Goal: Task Accomplishment & Management: Manage account settings

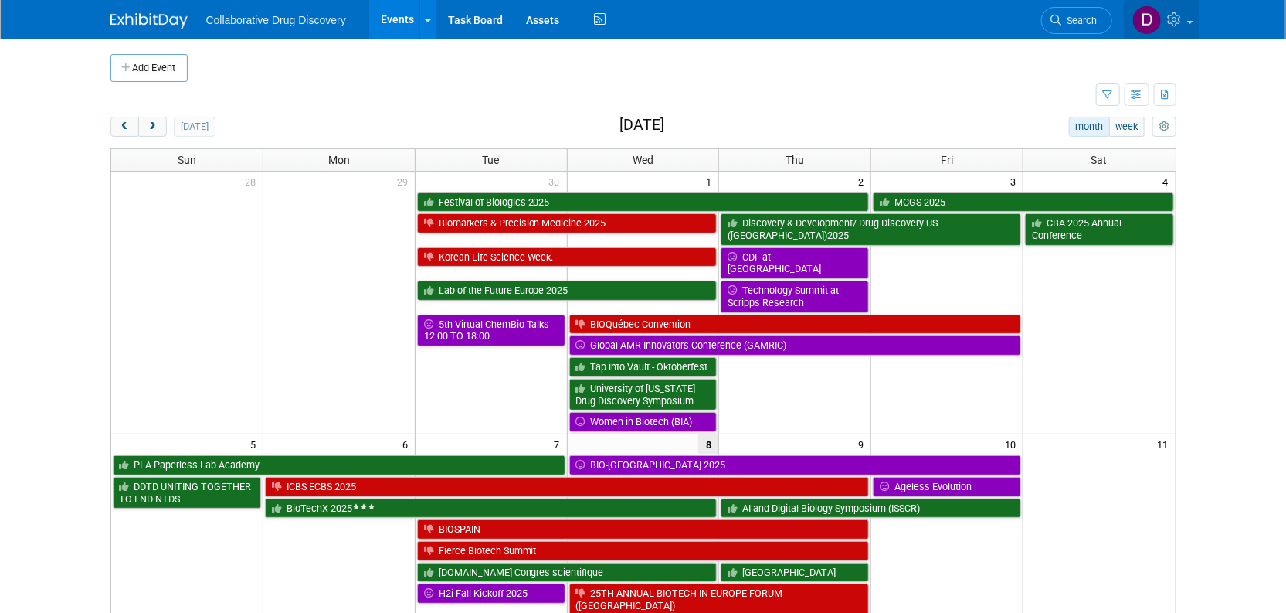
click at [1175, 27] on link at bounding box center [1162, 19] width 76 height 39
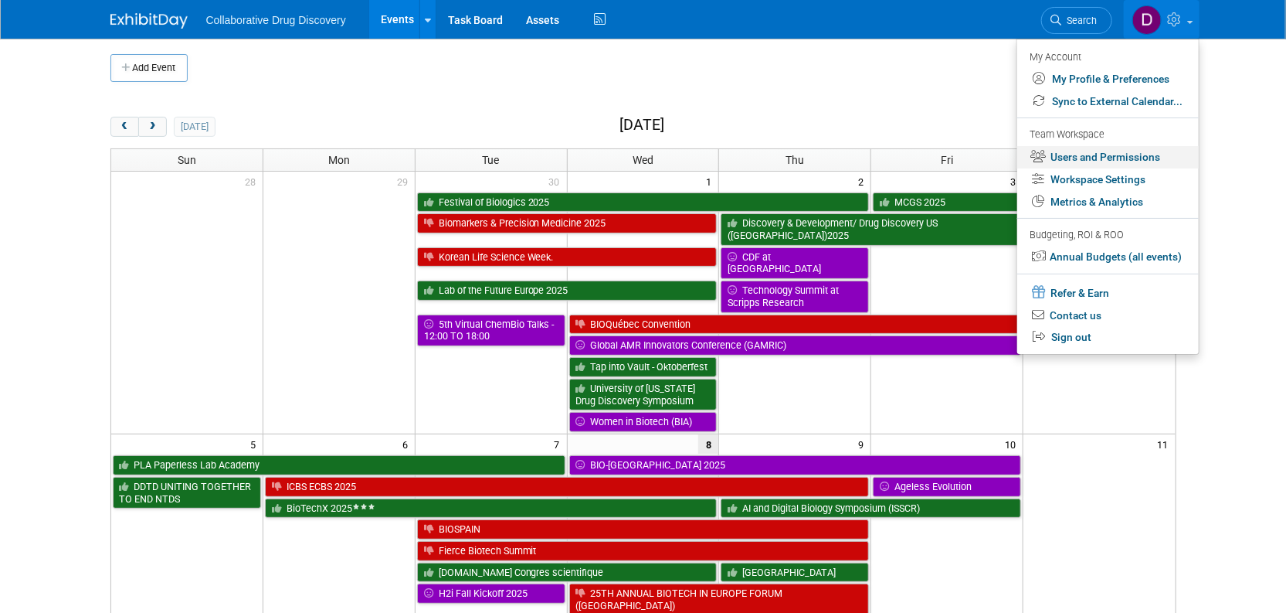
click at [1089, 149] on link "Users and Permissions" at bounding box center [1108, 157] width 182 height 22
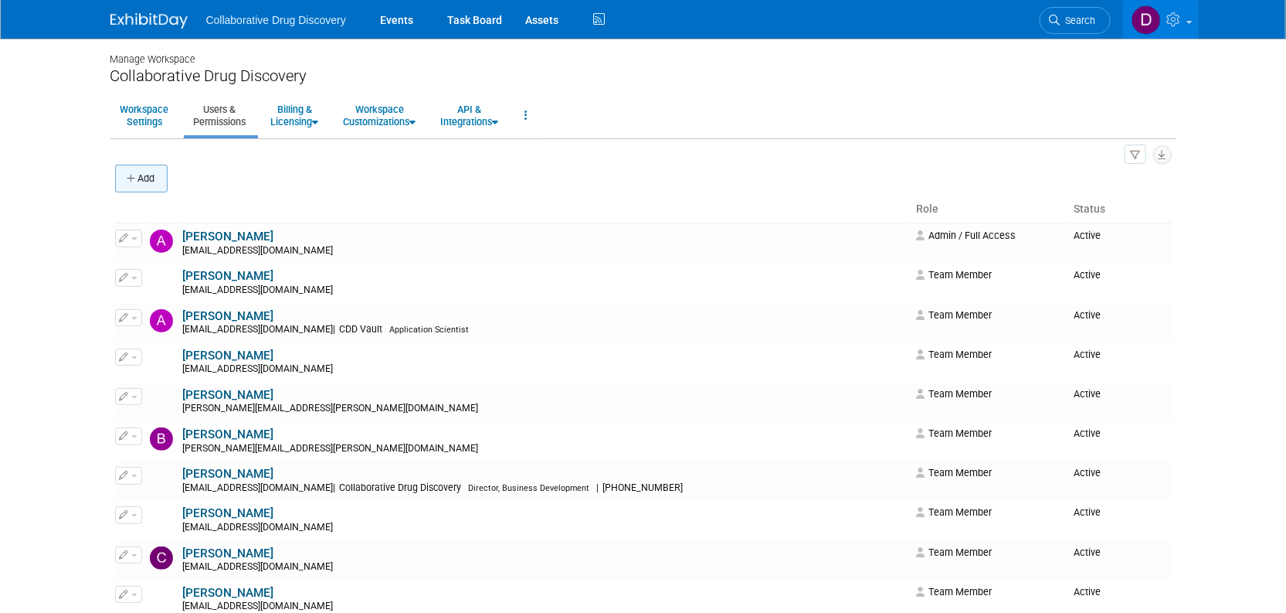
click at [149, 172] on button "Add" at bounding box center [141, 179] width 53 height 28
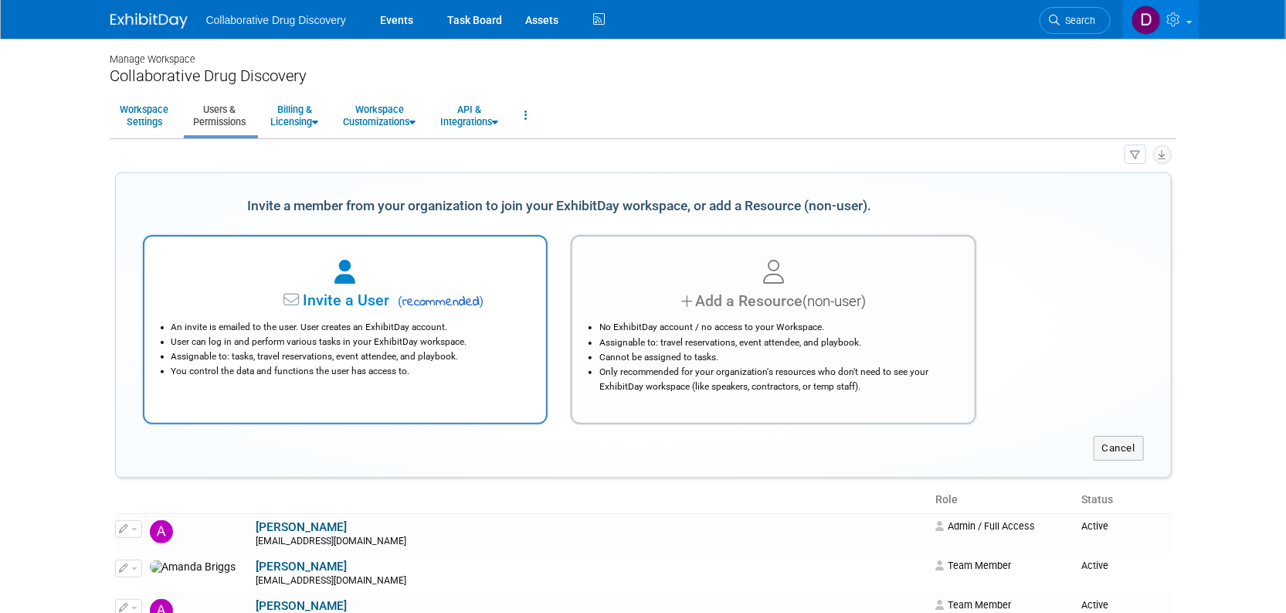
click at [362, 308] on span "Invite a User" at bounding box center [297, 300] width 183 height 18
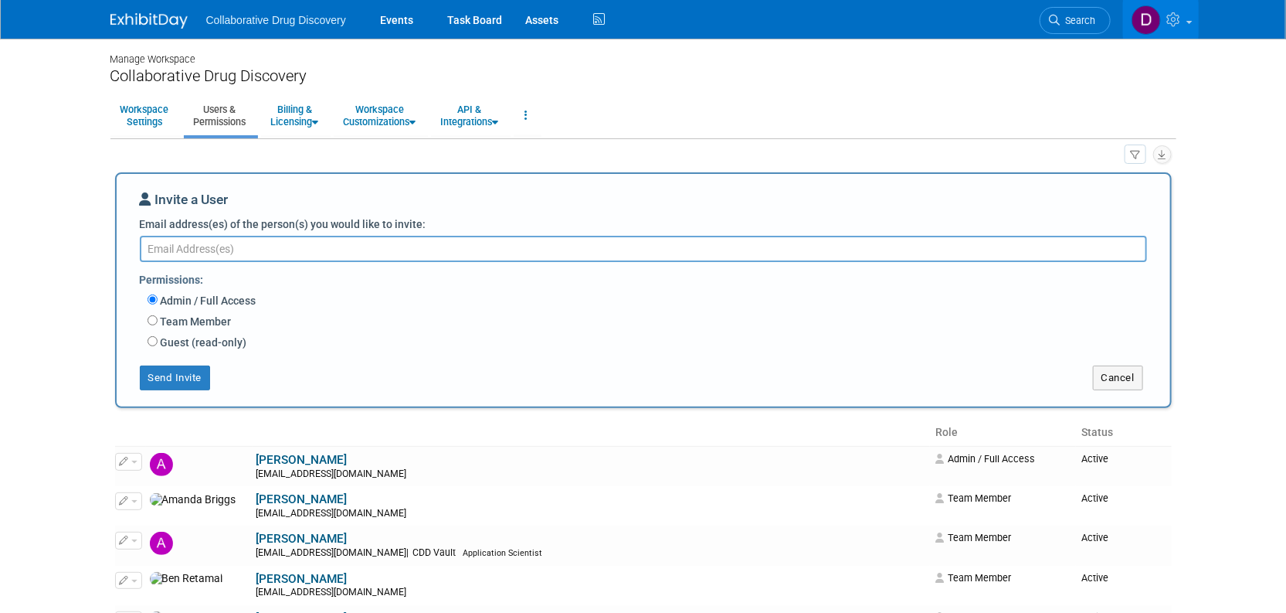
click at [269, 243] on textarea "Email address(es) of the person(s) you would like to invite:" at bounding box center [643, 249] width 1007 height 26
paste textarea "nicola.vettore@collaborativedrug.com"
type textarea "nicola.vettore@collaborativedrug.com"
click at [202, 319] on label "Team Member" at bounding box center [195, 321] width 74 height 15
click at [158, 319] on input "Team Member" at bounding box center [153, 320] width 10 height 10
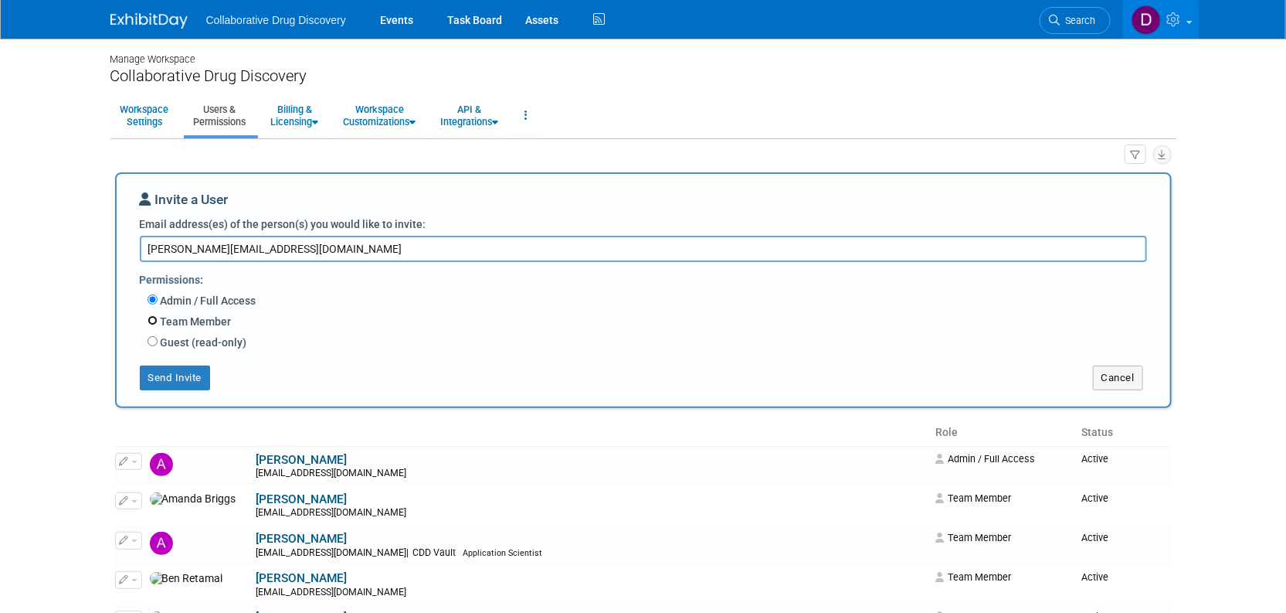
radio input "true"
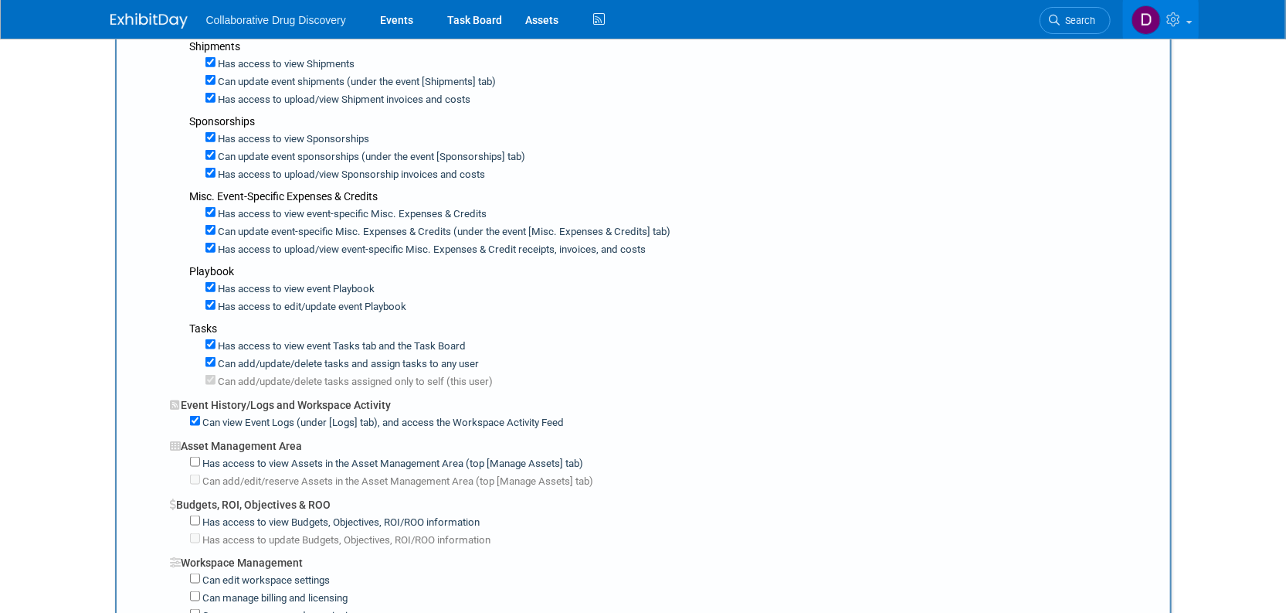
scroll to position [288, 0]
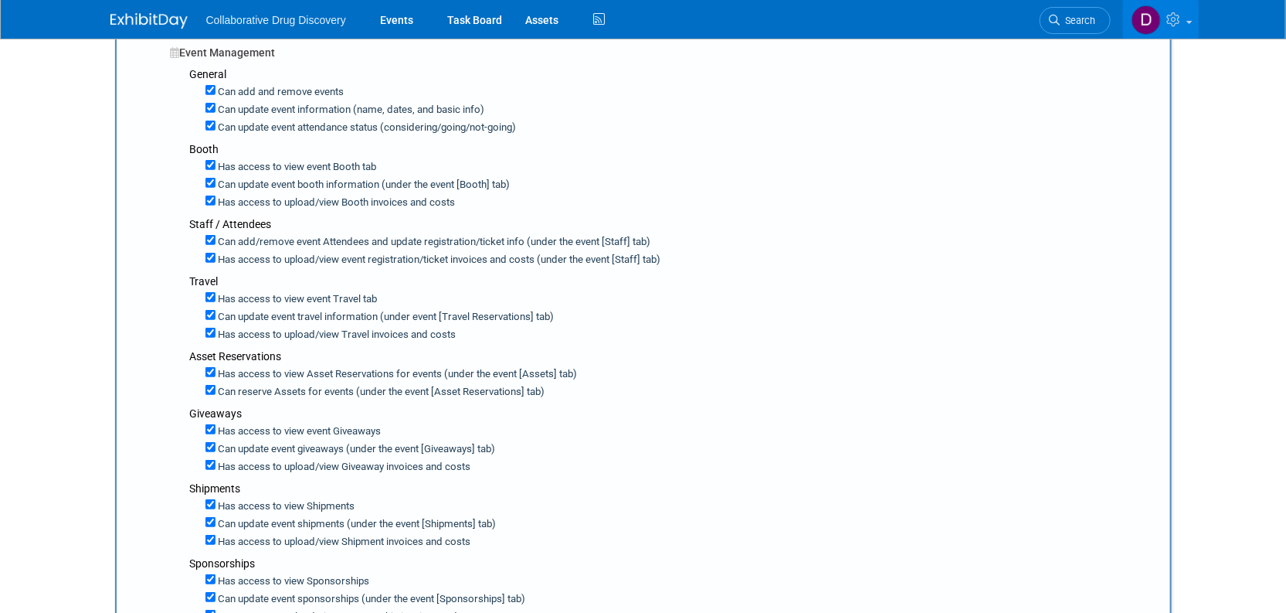
click at [334, 133] on label "Can update event attendance status (considering/going/not-going)" at bounding box center [366, 128] width 301 height 15
click at [216, 131] on input "Can update event attendance status (considering/going/not-going)" at bounding box center [210, 126] width 10 height 10
checkbox input "false"
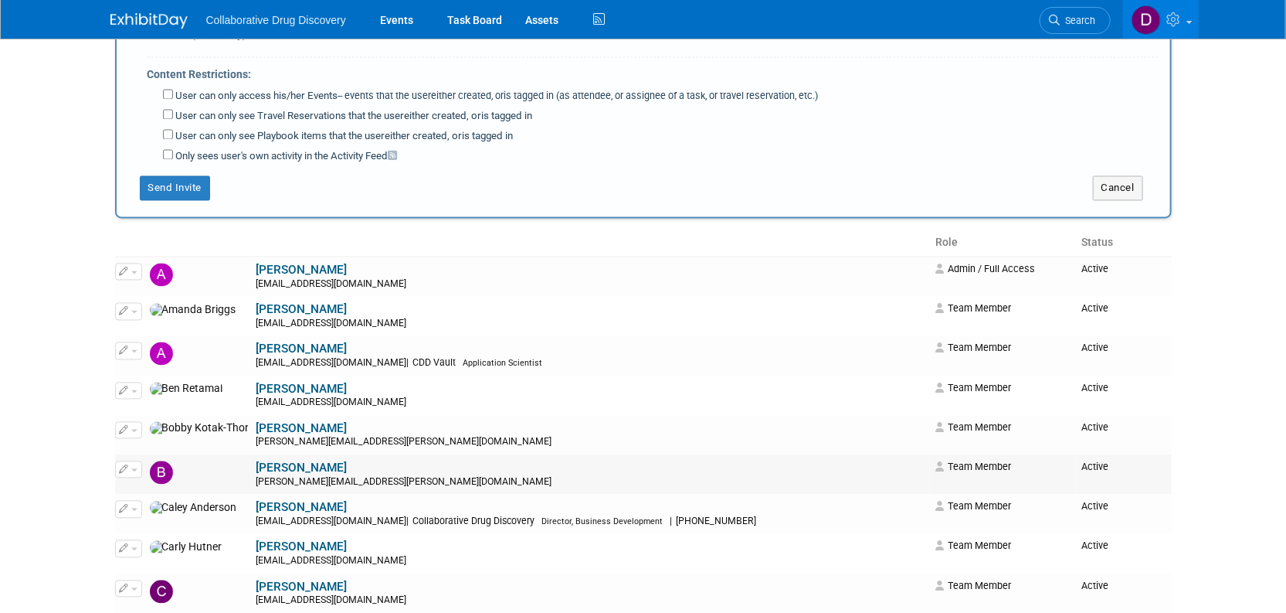
scroll to position [1416, 0]
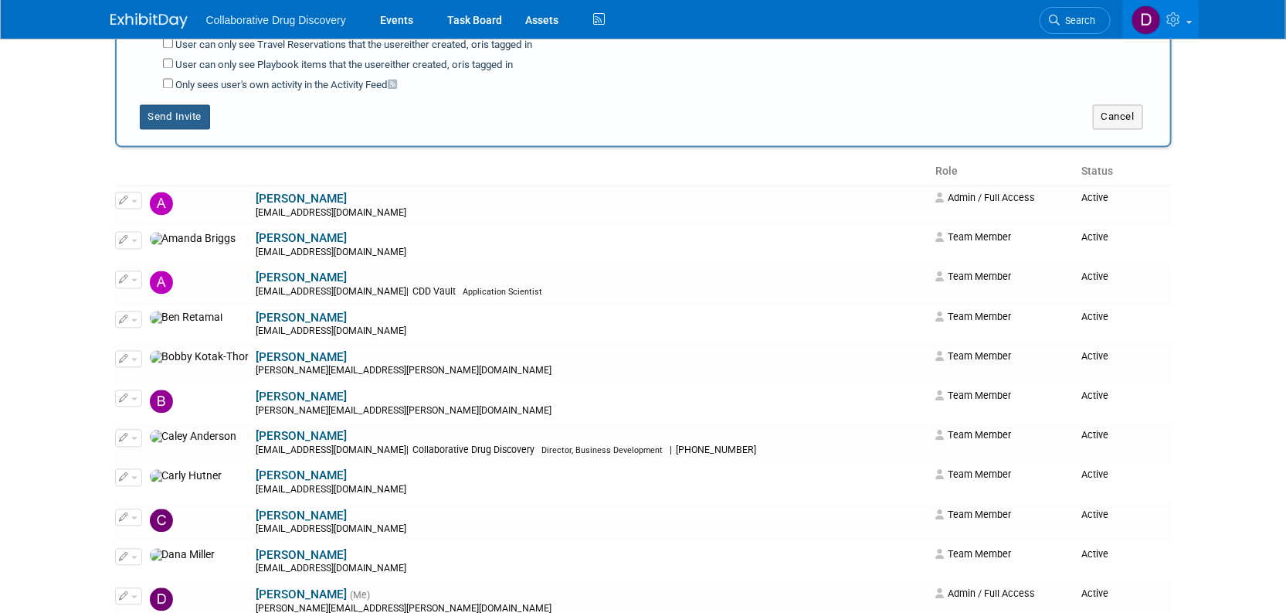
click at [178, 108] on button "Send Invite" at bounding box center [175, 116] width 71 height 25
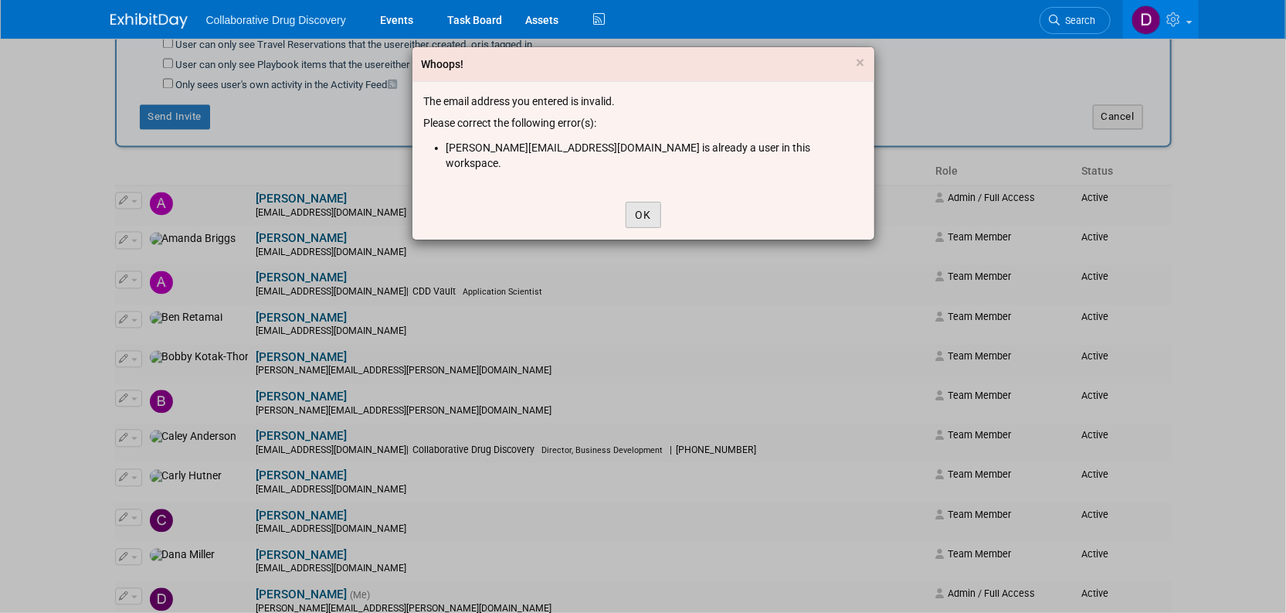
click at [631, 202] on button "OK" at bounding box center [644, 215] width 36 height 26
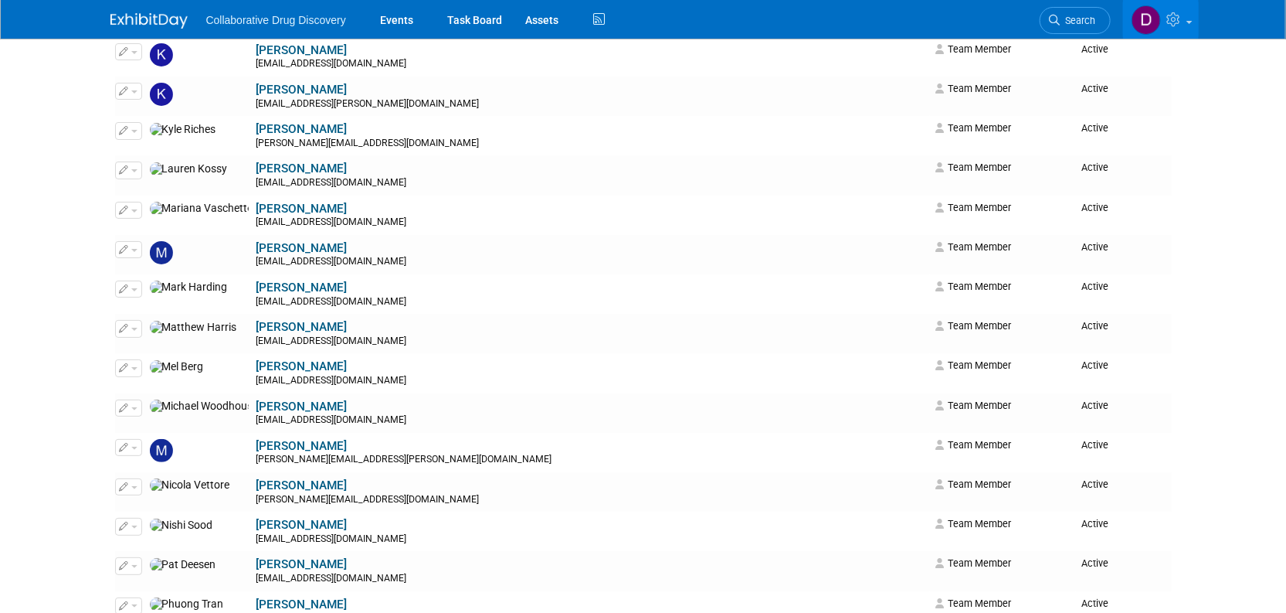
scroll to position [2931, 0]
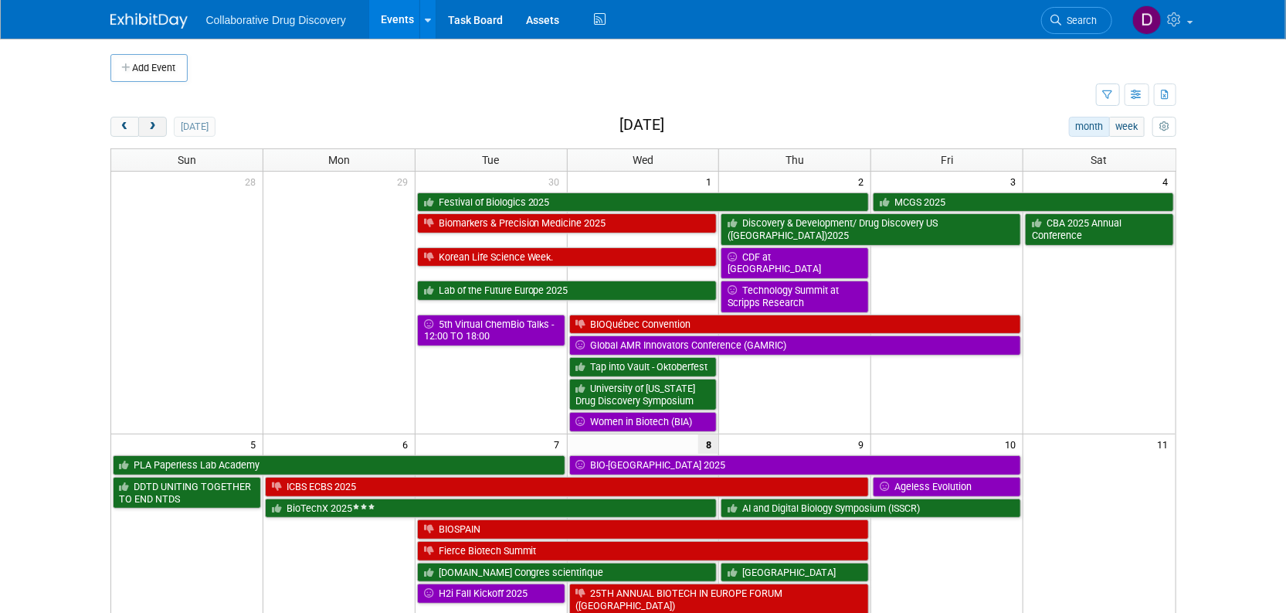
click at [161, 124] on button "next" at bounding box center [152, 127] width 29 height 20
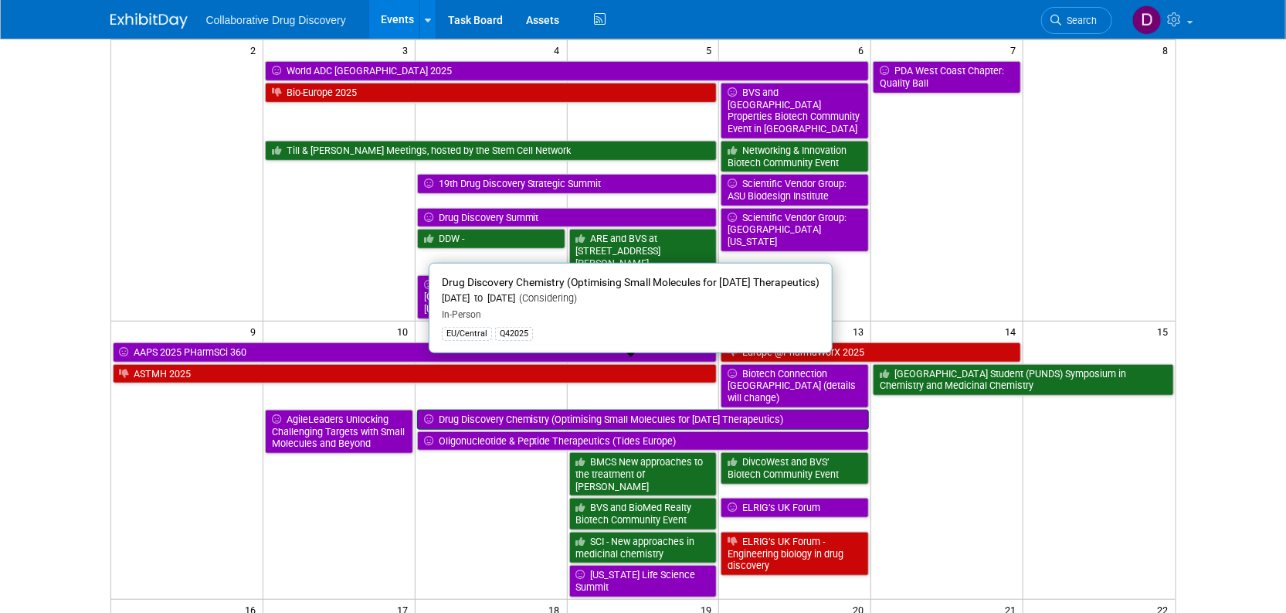
scroll to position [514, 0]
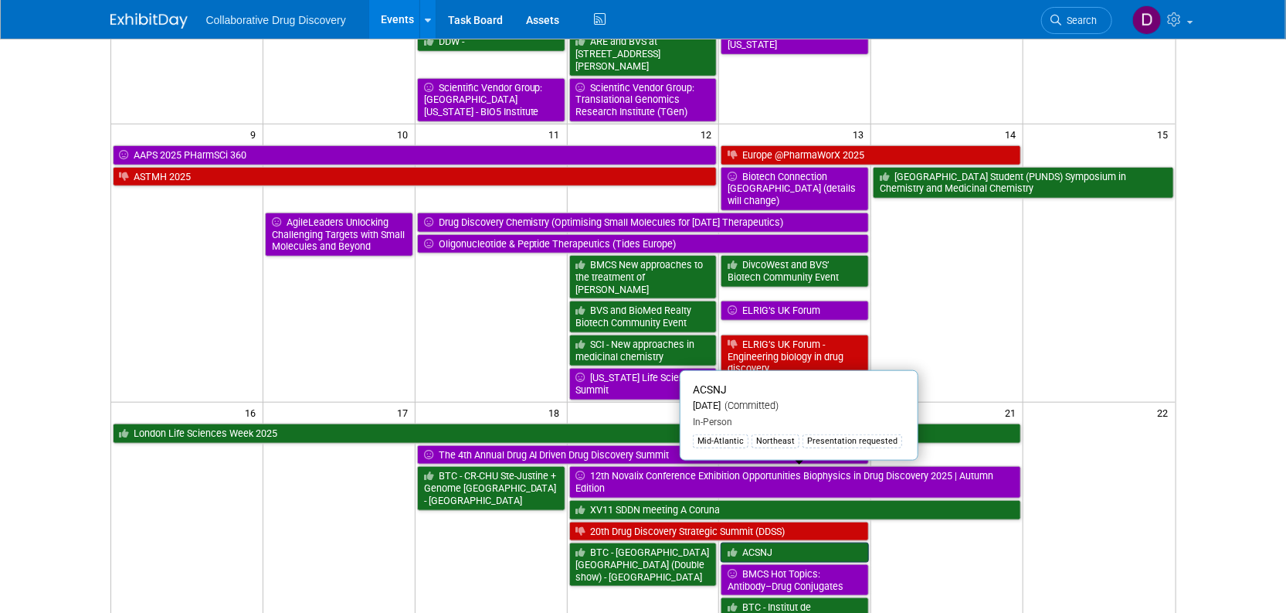
click at [802, 542] on link "ACSNJ" at bounding box center [795, 552] width 148 height 20
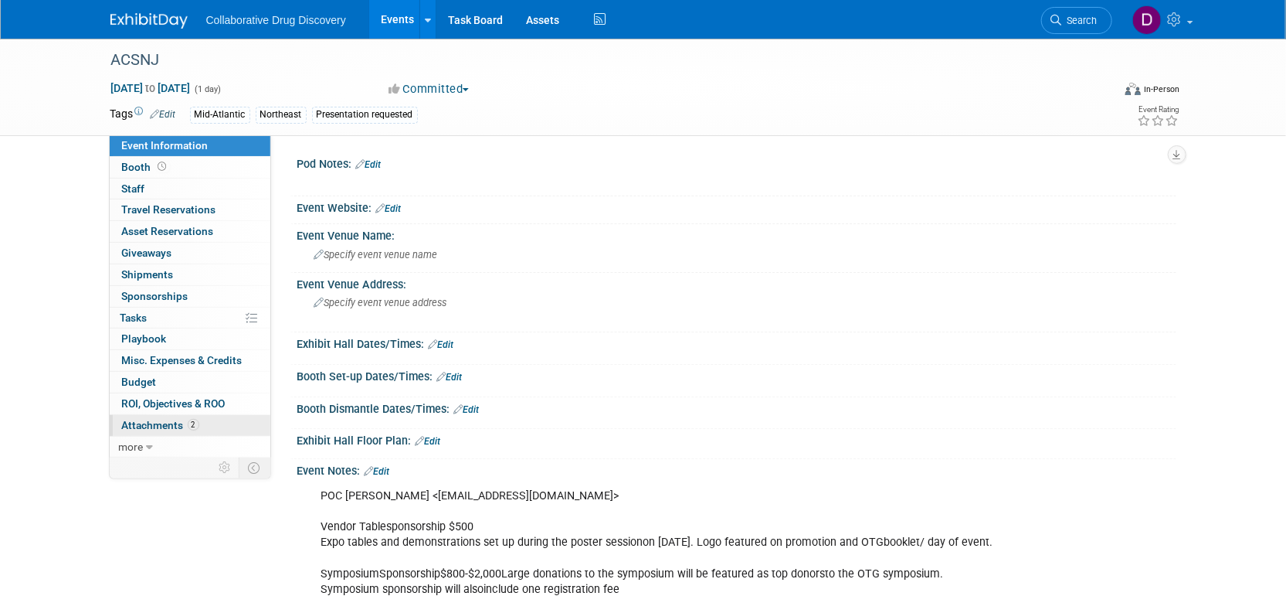
click at [205, 419] on link "2 Attachments 2" at bounding box center [190, 425] width 161 height 21
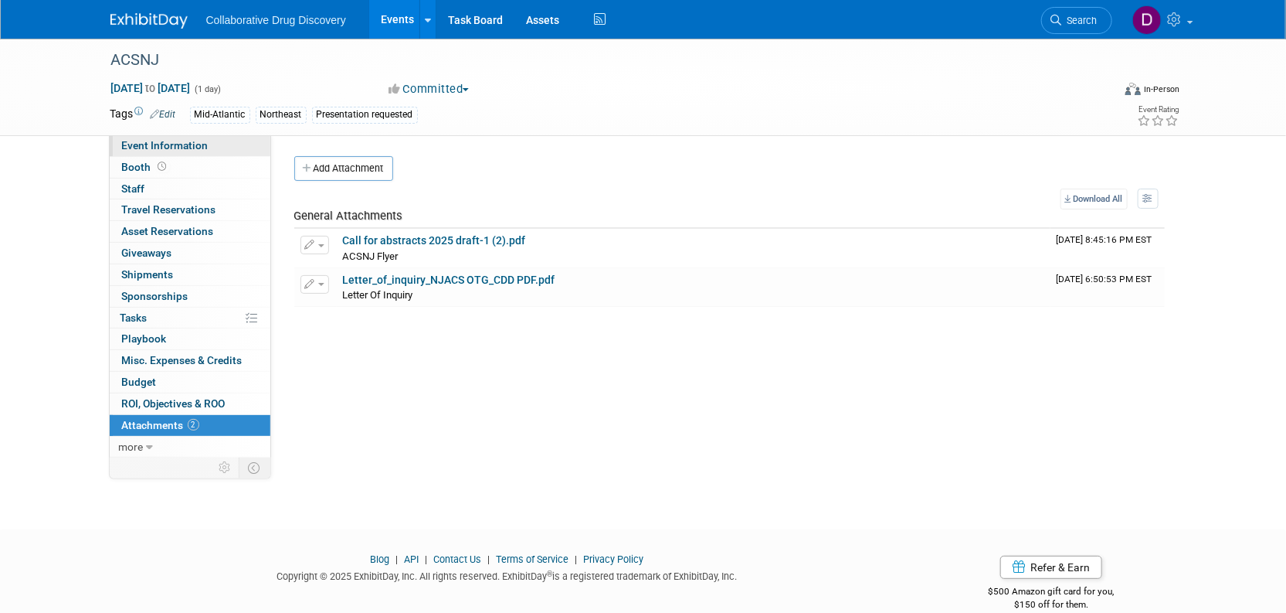
click at [199, 138] on link "Event Information" at bounding box center [190, 145] width 161 height 21
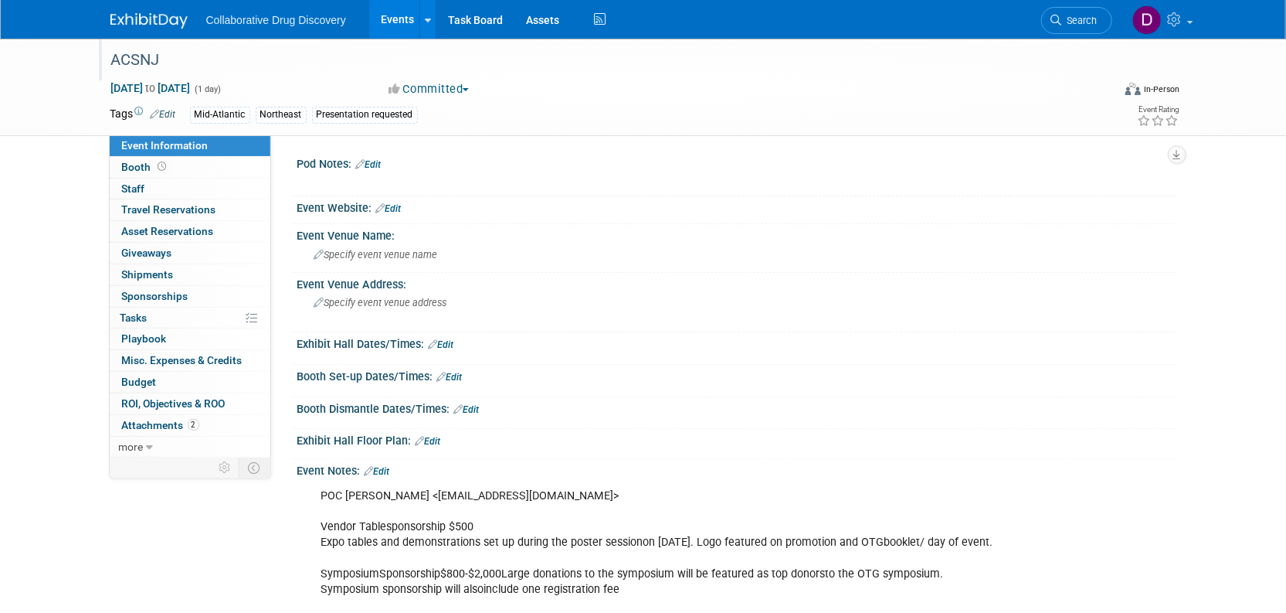
click at [124, 70] on div "ACSNJ" at bounding box center [597, 60] width 983 height 28
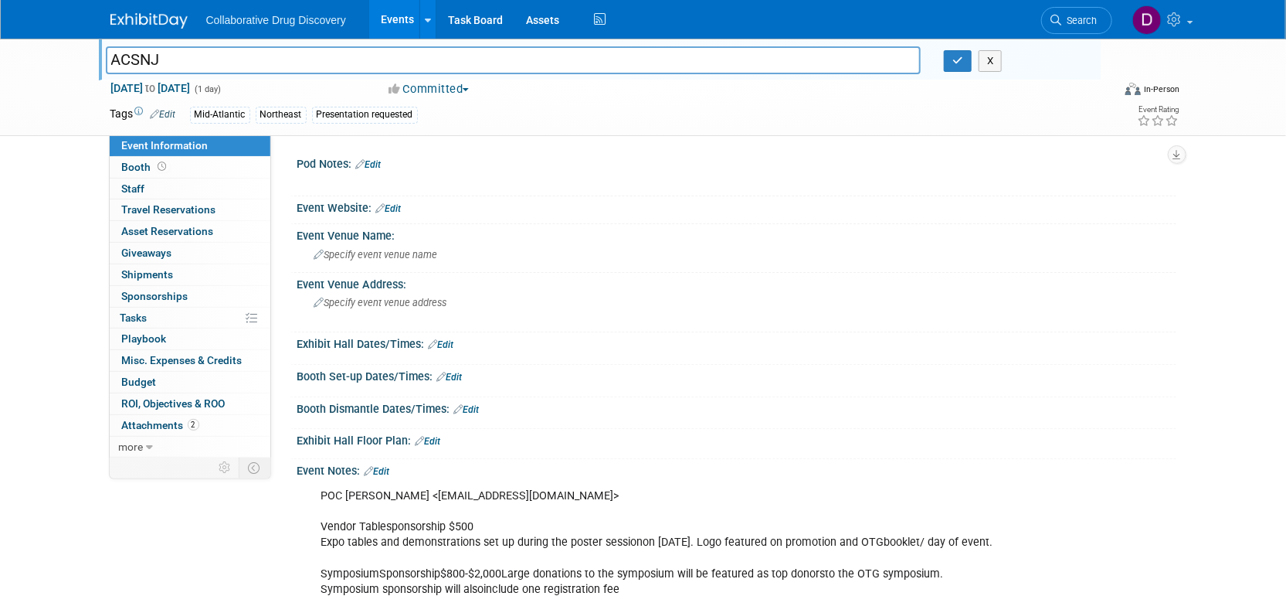
click at [124, 70] on input "ACSNJ" at bounding box center [514, 59] width 816 height 27
click at [966, 64] on button "button" at bounding box center [958, 61] width 28 height 22
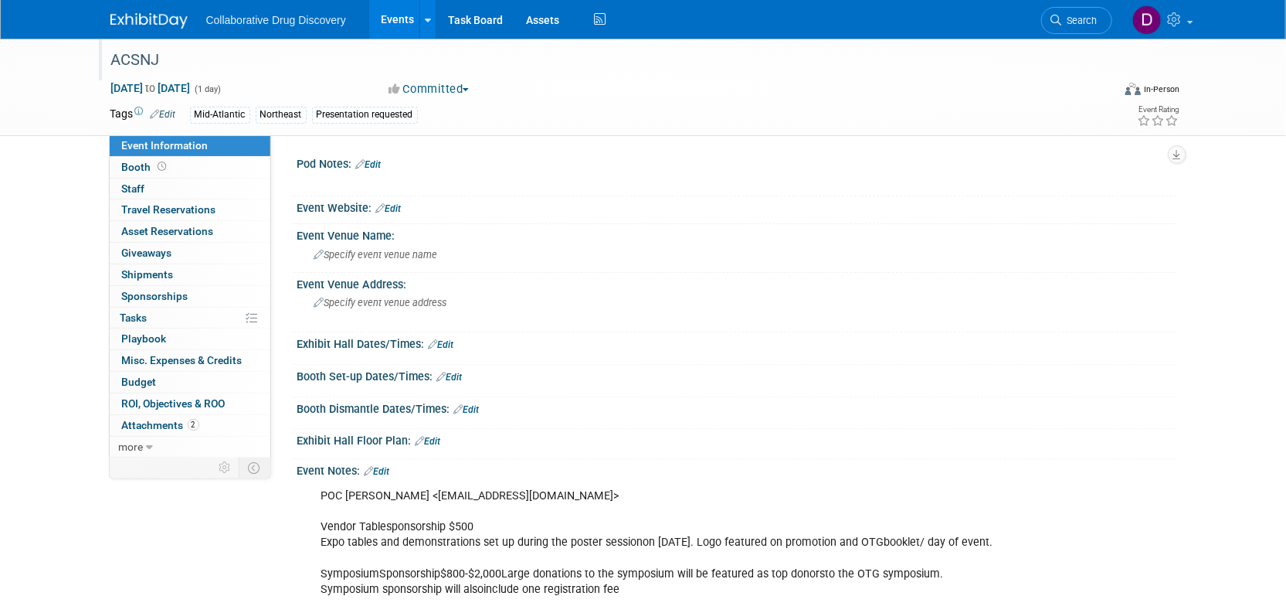
click at [1085, 20] on span "Search" at bounding box center [1080, 21] width 36 height 12
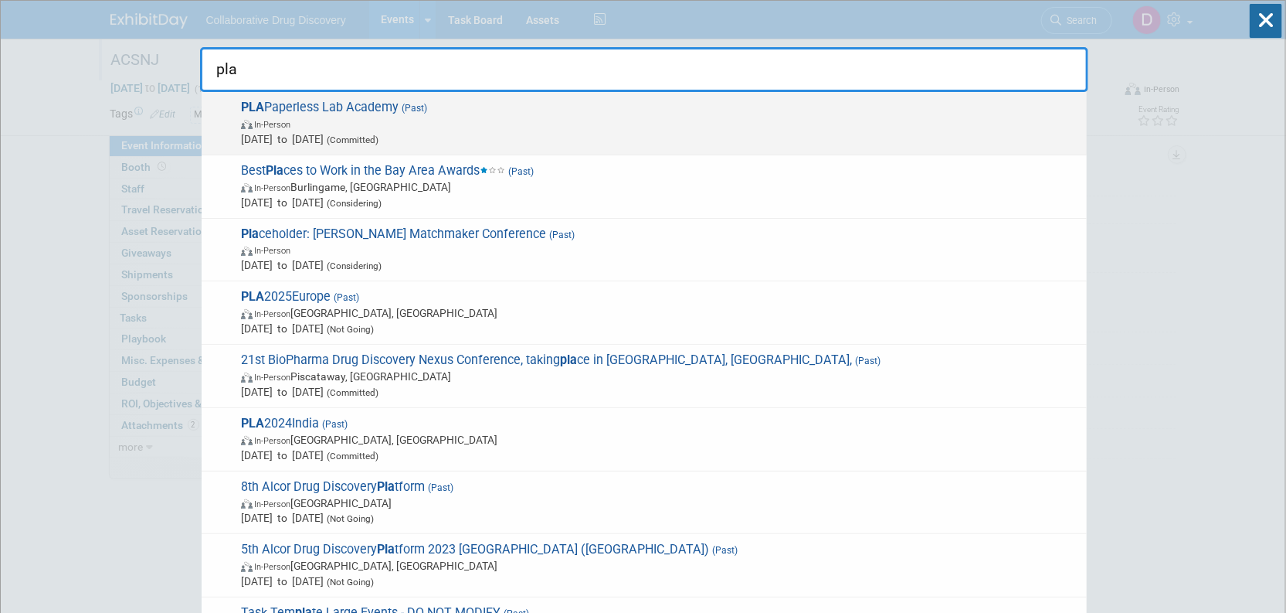
type input "pla"
click at [558, 130] on span "In-Person" at bounding box center [660, 123] width 838 height 15
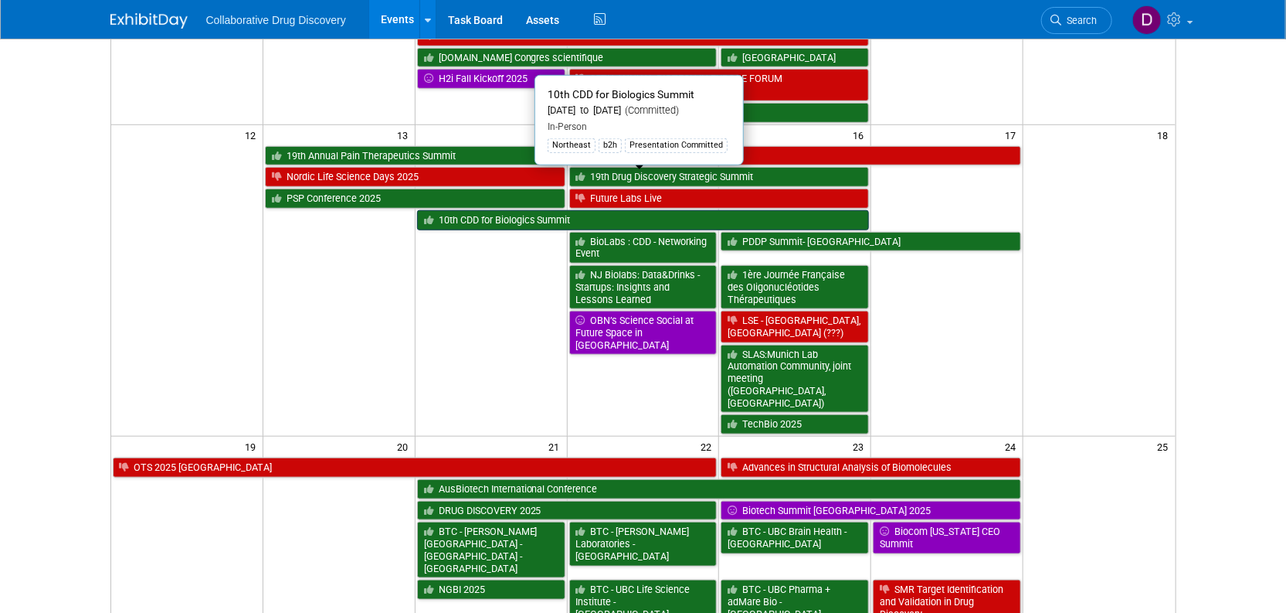
click at [519, 210] on link "10th CDD for Biologics Summit" at bounding box center [643, 220] width 453 height 20
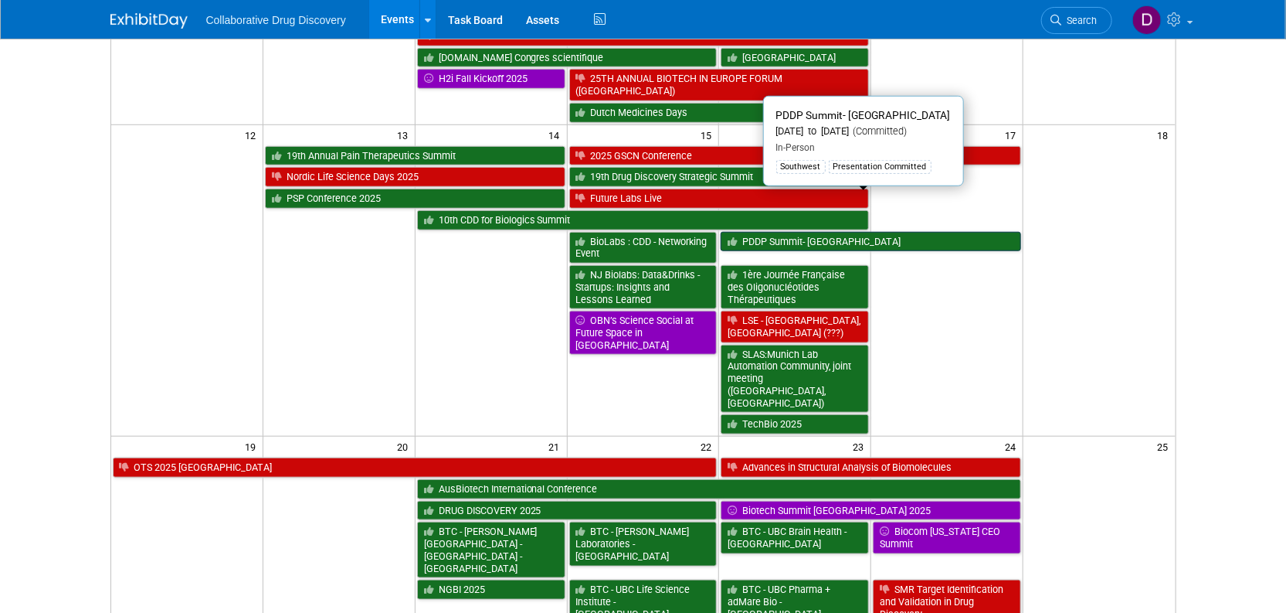
click at [924, 232] on link "PDDP Summit- San Diego" at bounding box center [871, 242] width 300 height 20
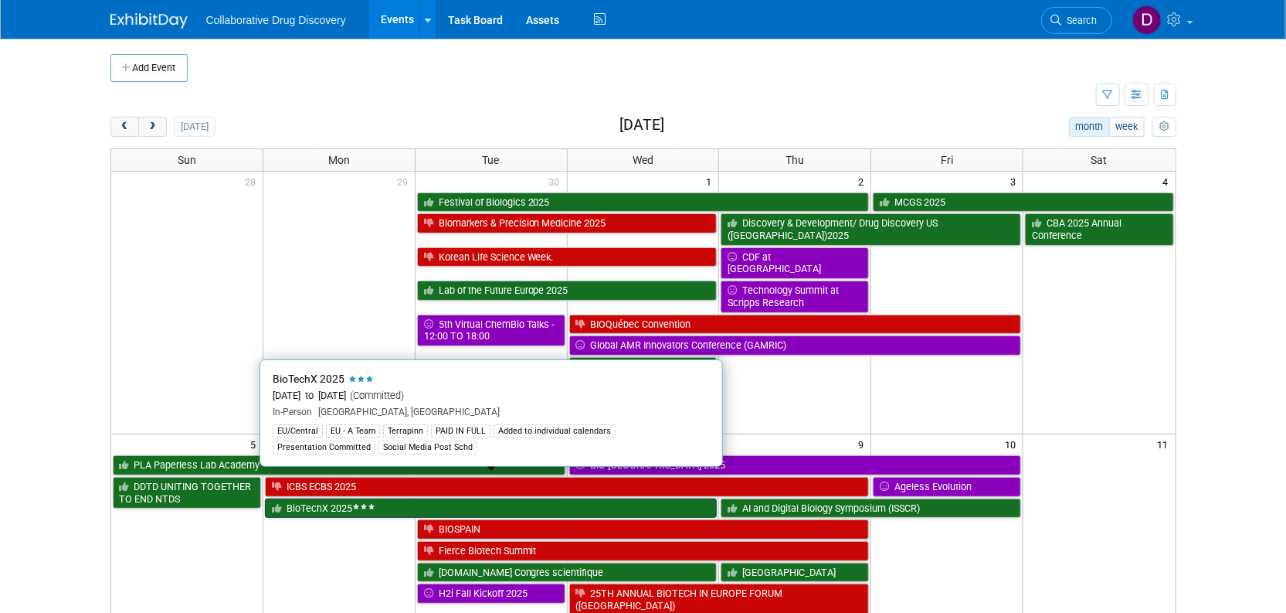
click at [345, 498] on link "BioTechX 2025" at bounding box center [491, 508] width 453 height 20
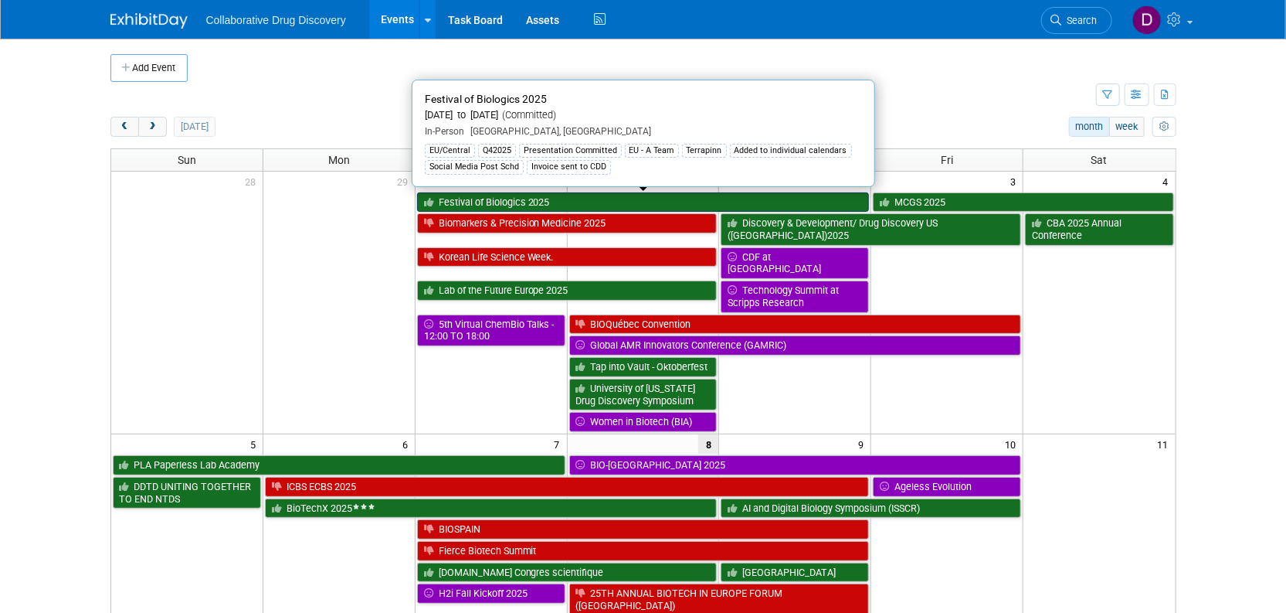
click at [571, 205] on link "Festival of Biologics 2025" at bounding box center [643, 202] width 453 height 20
click at [529, 196] on link "Festival of Biologics 2025" at bounding box center [643, 202] width 453 height 20
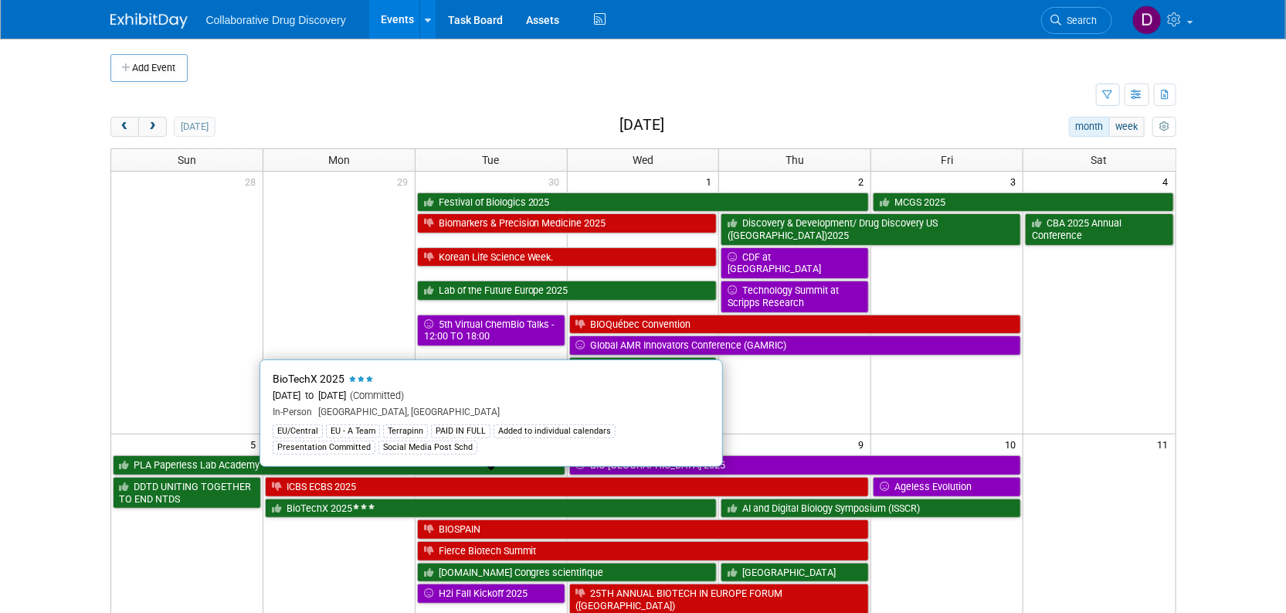
click at [295, 498] on link "BioTechX 2025" at bounding box center [491, 508] width 453 height 20
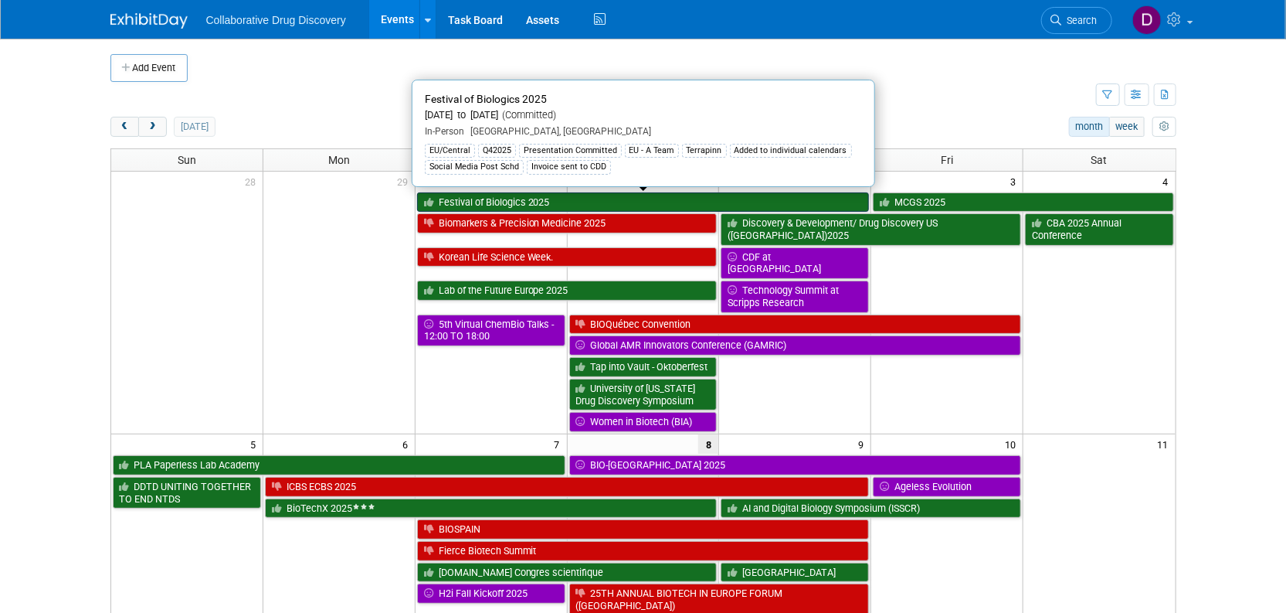
click at [513, 194] on link "Festival of Biologics 2025" at bounding box center [643, 202] width 453 height 20
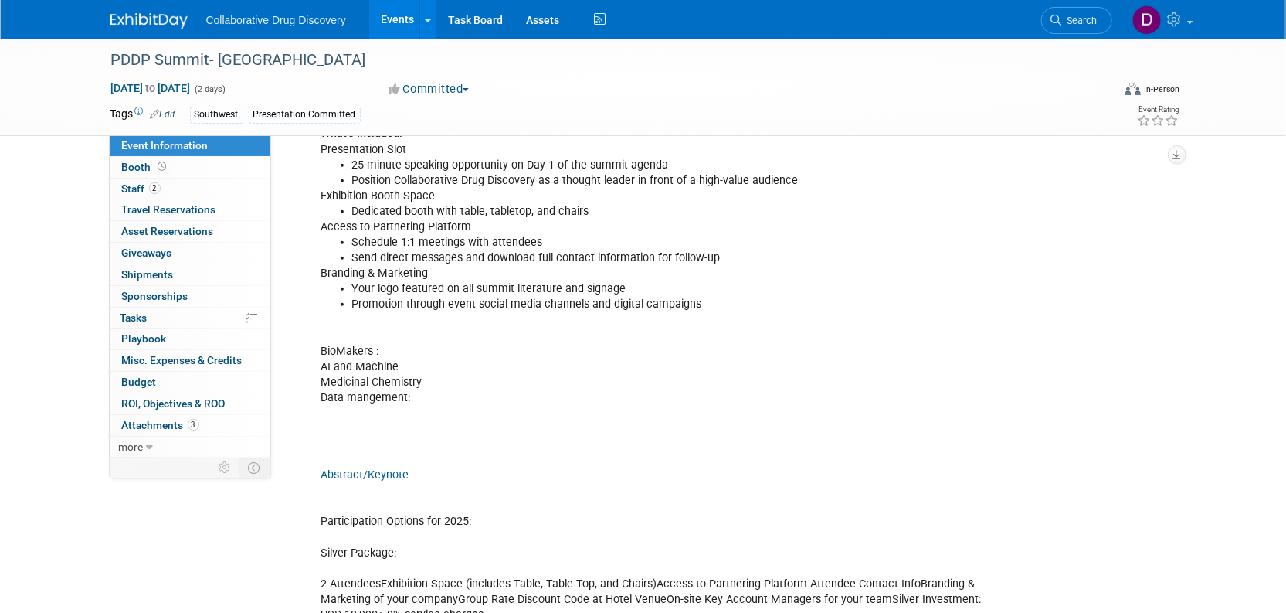
scroll to position [986, 0]
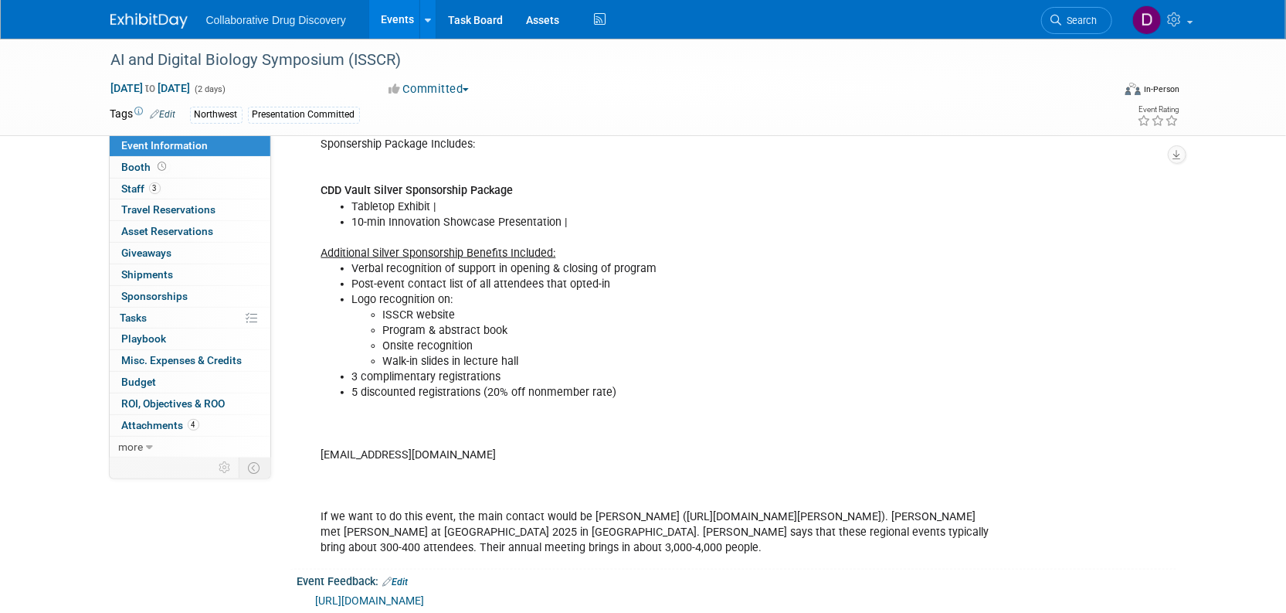
scroll to position [753, 0]
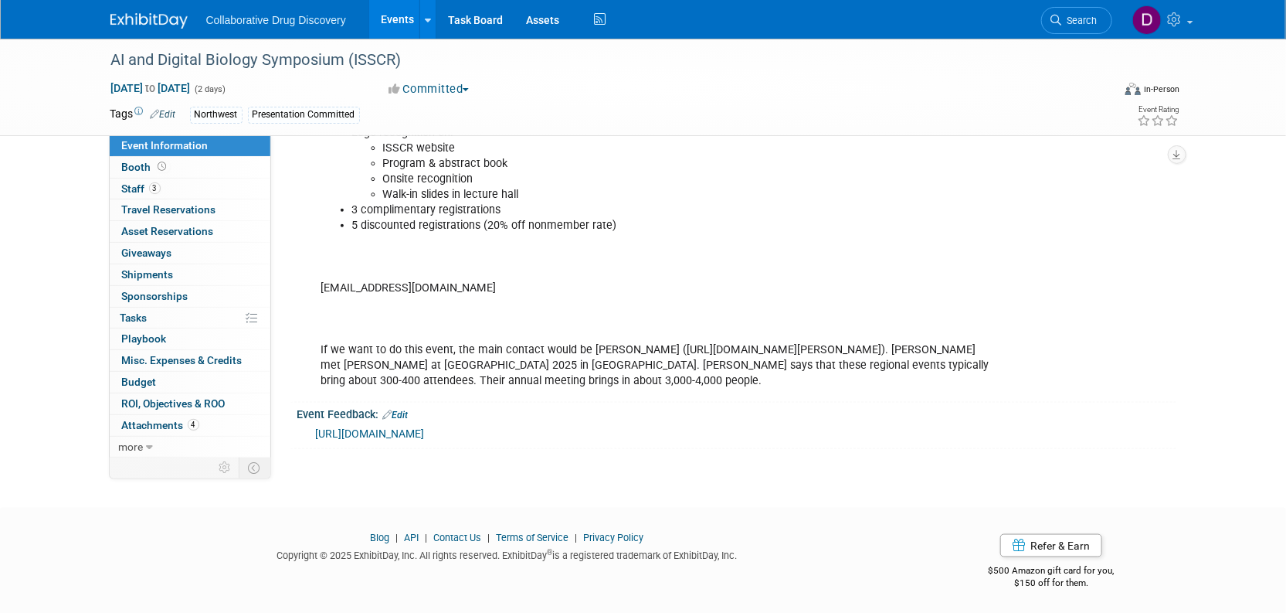
click at [165, 26] on img at bounding box center [148, 20] width 77 height 15
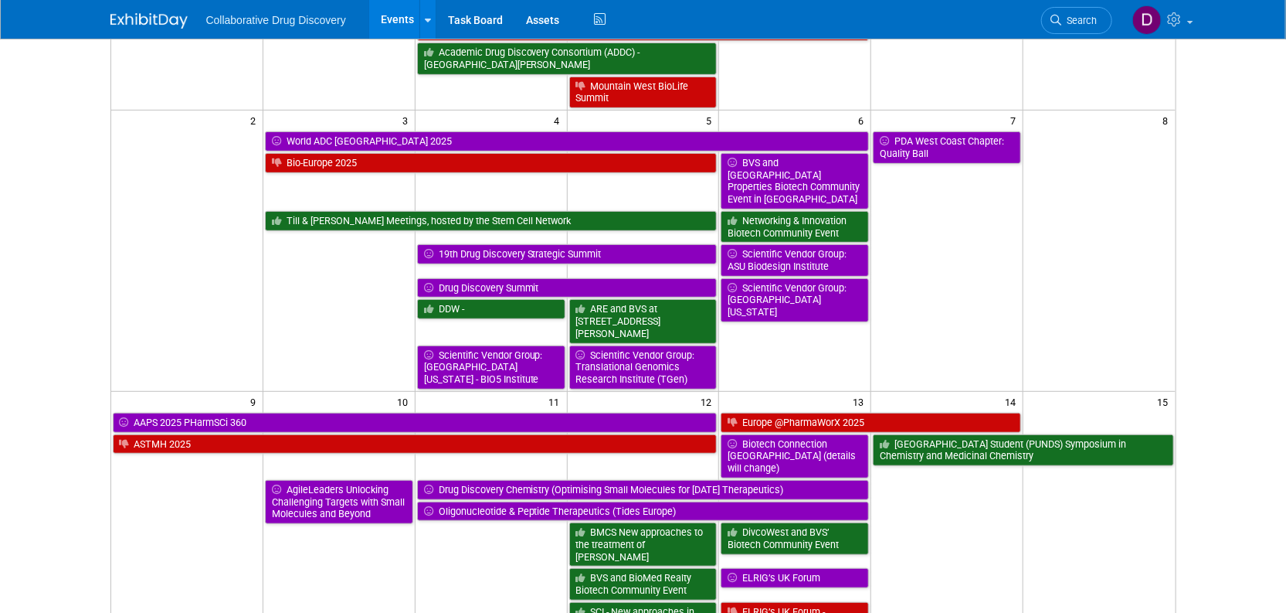
scroll to position [229, 0]
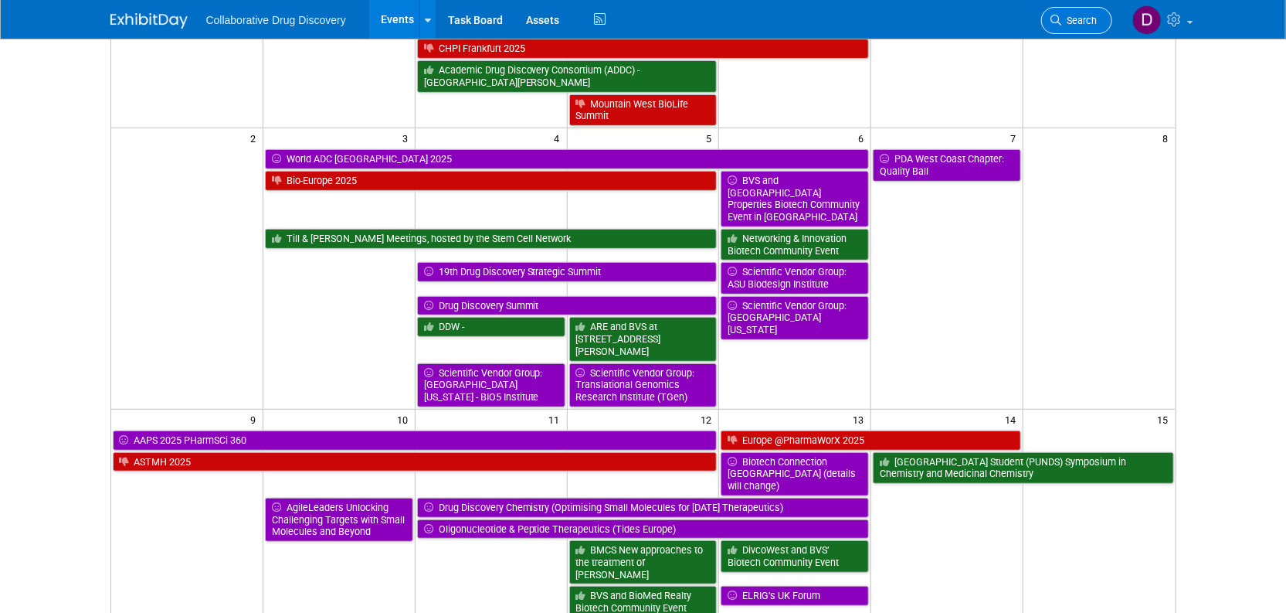
click at [1053, 25] on link "Search" at bounding box center [1076, 20] width 71 height 27
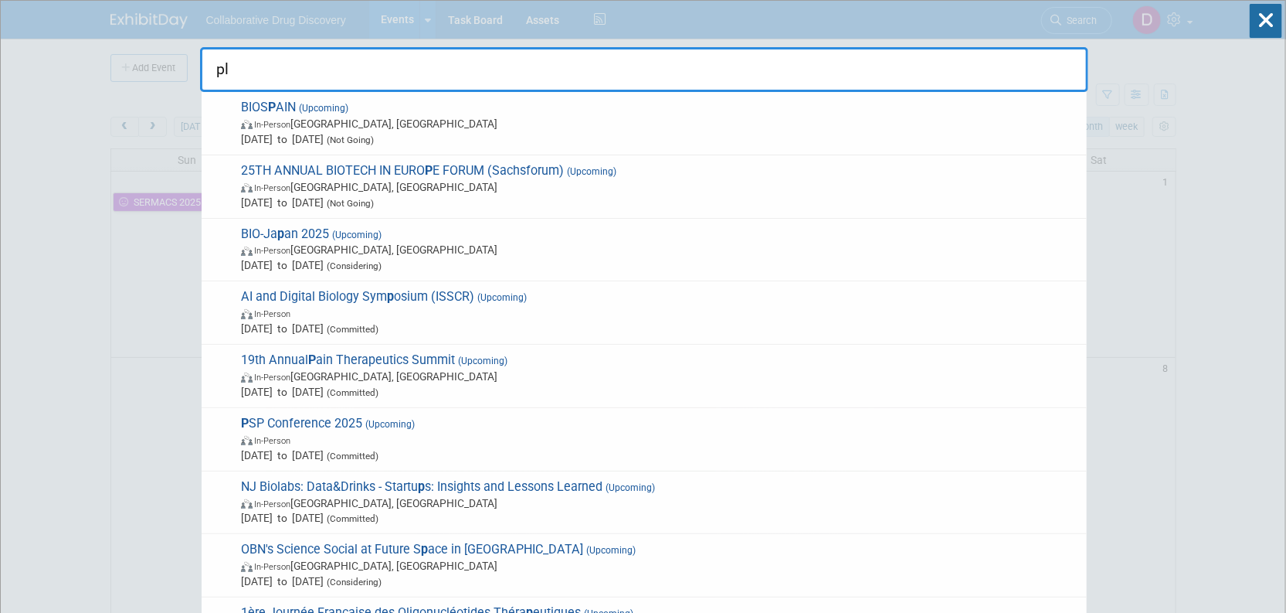
type input "pla"
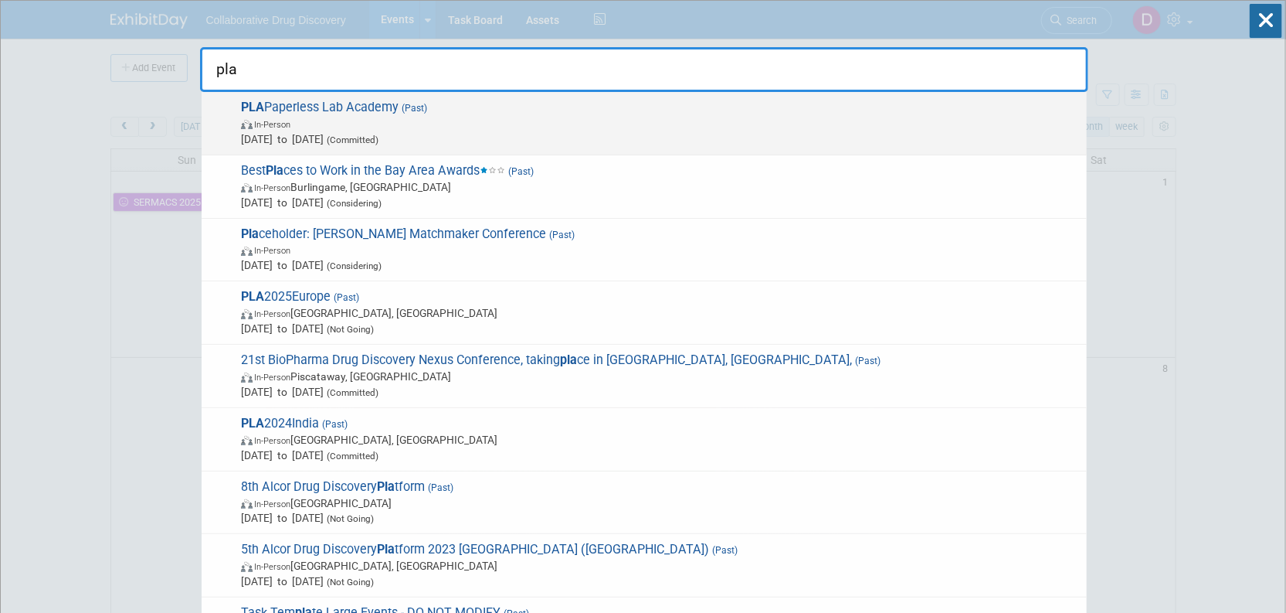
click at [278, 137] on span "Oct 5, 2025 to Oct 7, 2025 (Committed)" at bounding box center [660, 138] width 838 height 15
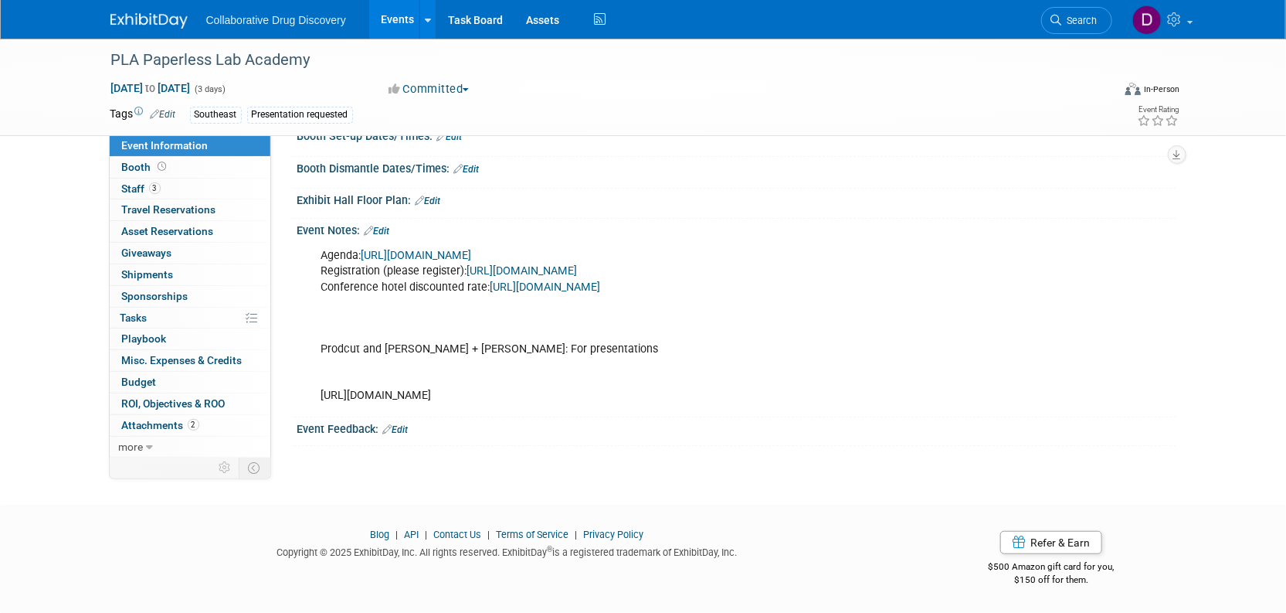
click at [403, 433] on link "Edit" at bounding box center [395, 429] width 25 height 11
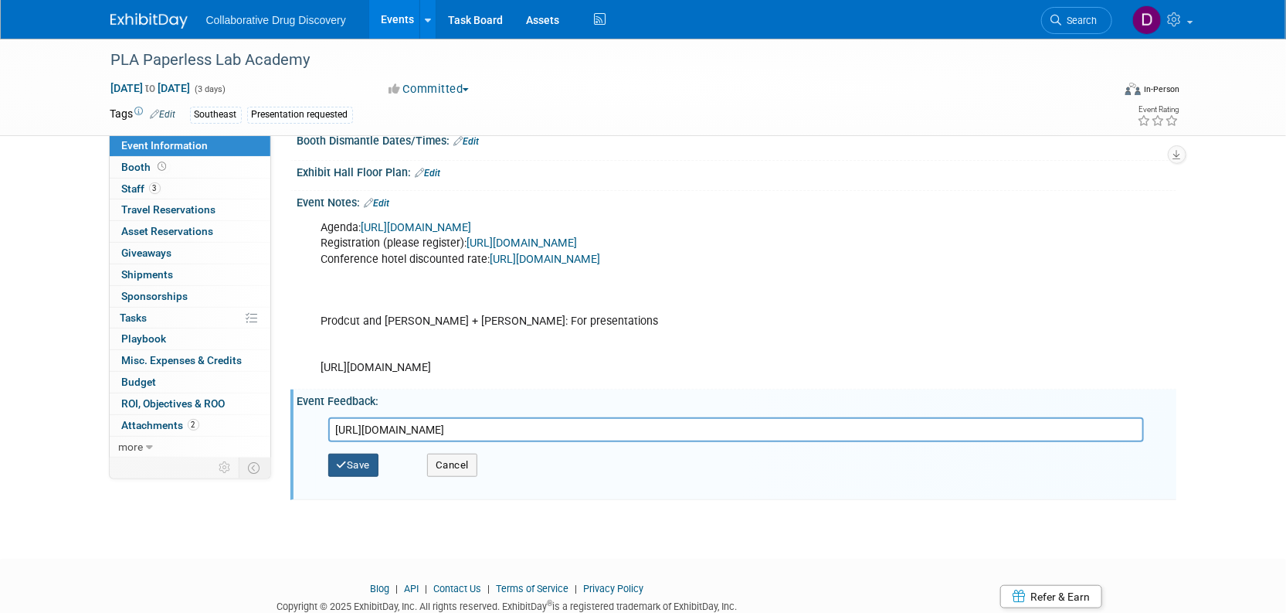
type input "https://docs.google.com/forms/d/1XESFYUGg094xc3SziOJvSaKXLL5AySN9BOqEL5qcmhg/ed…"
click at [358, 477] on button "Save" at bounding box center [353, 464] width 51 height 23
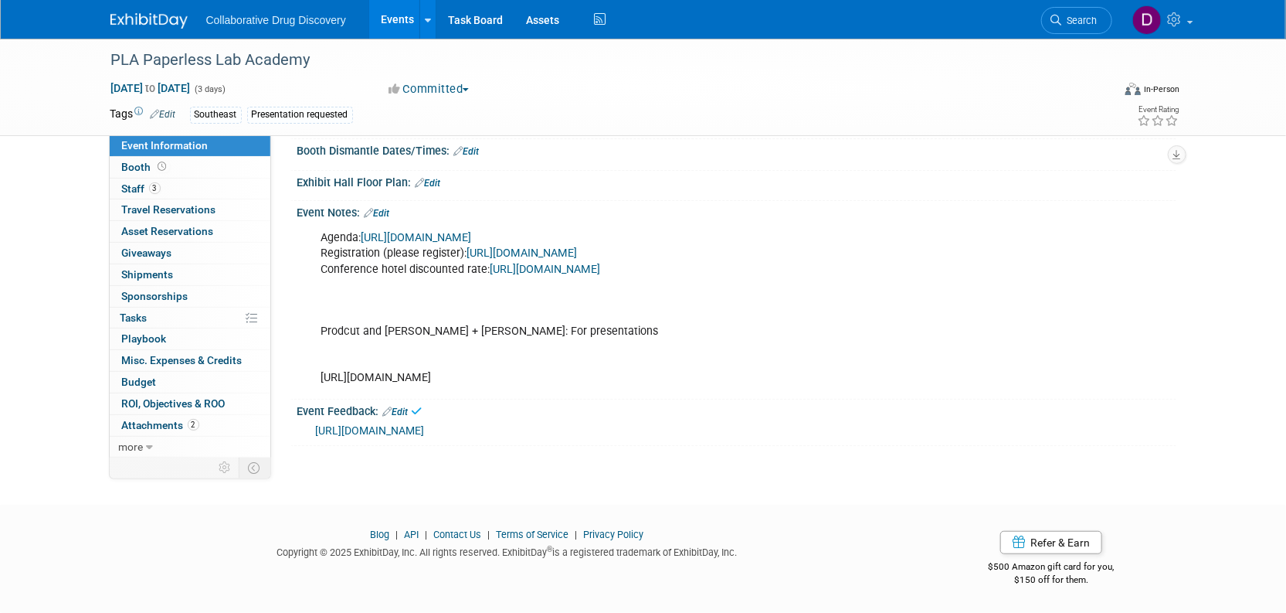
click at [144, 8] on link at bounding box center [158, 13] width 96 height 12
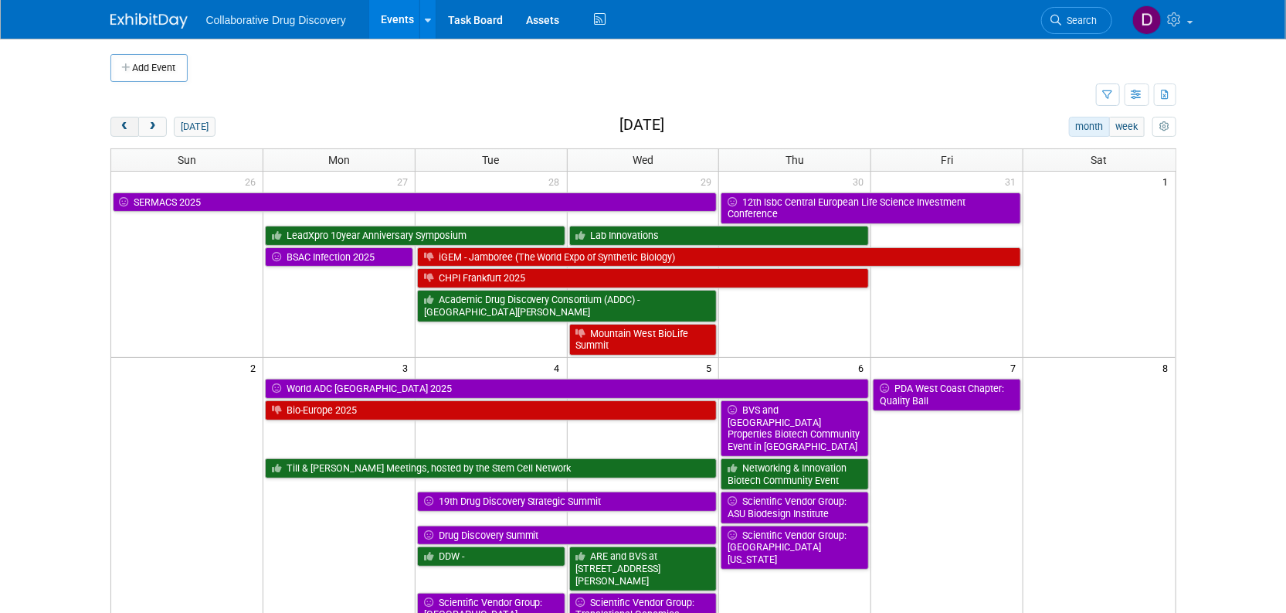
click at [114, 124] on button "prev" at bounding box center [124, 127] width 29 height 20
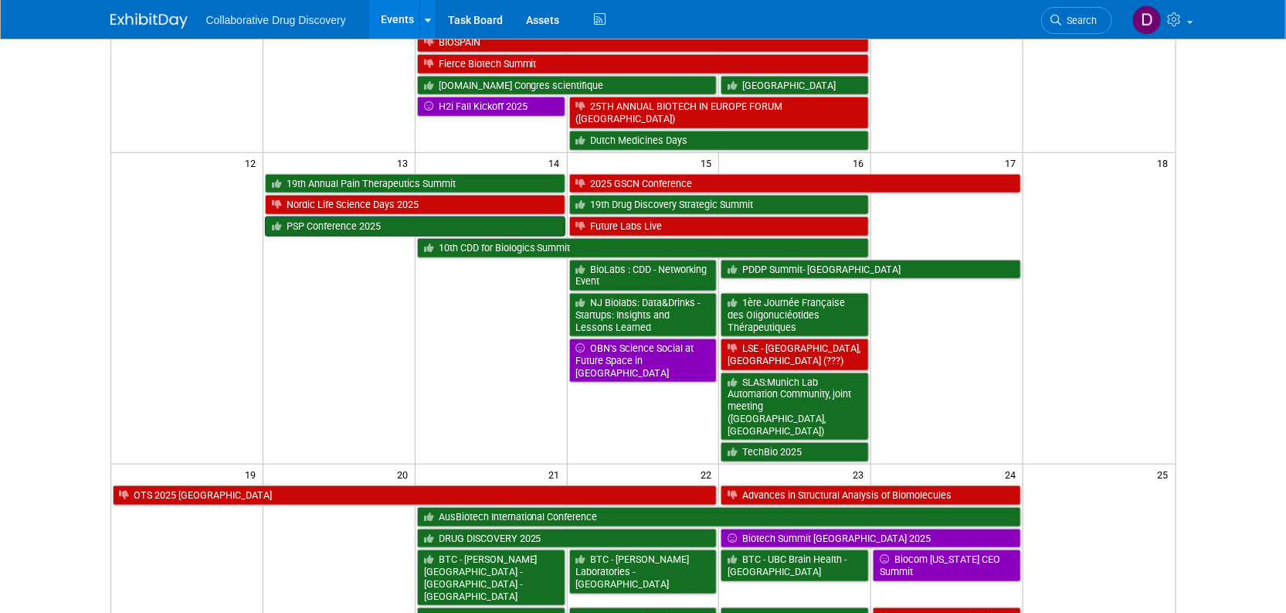
scroll to position [404, 0]
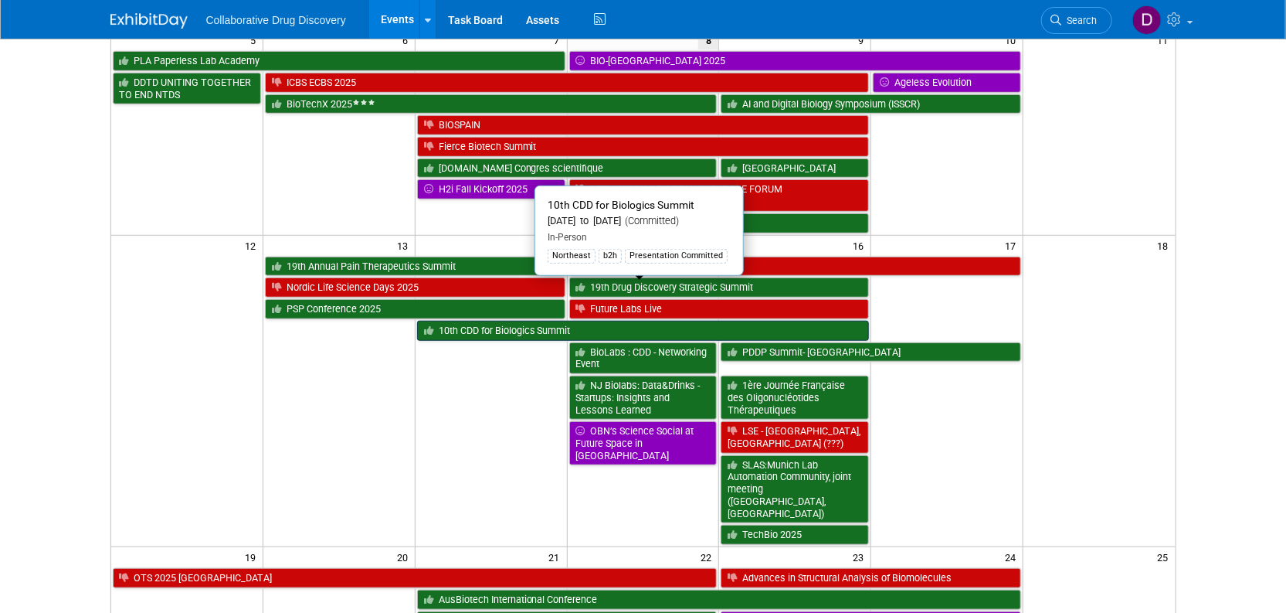
click at [554, 321] on link "10th CDD for Biologics Summit" at bounding box center [643, 331] width 453 height 20
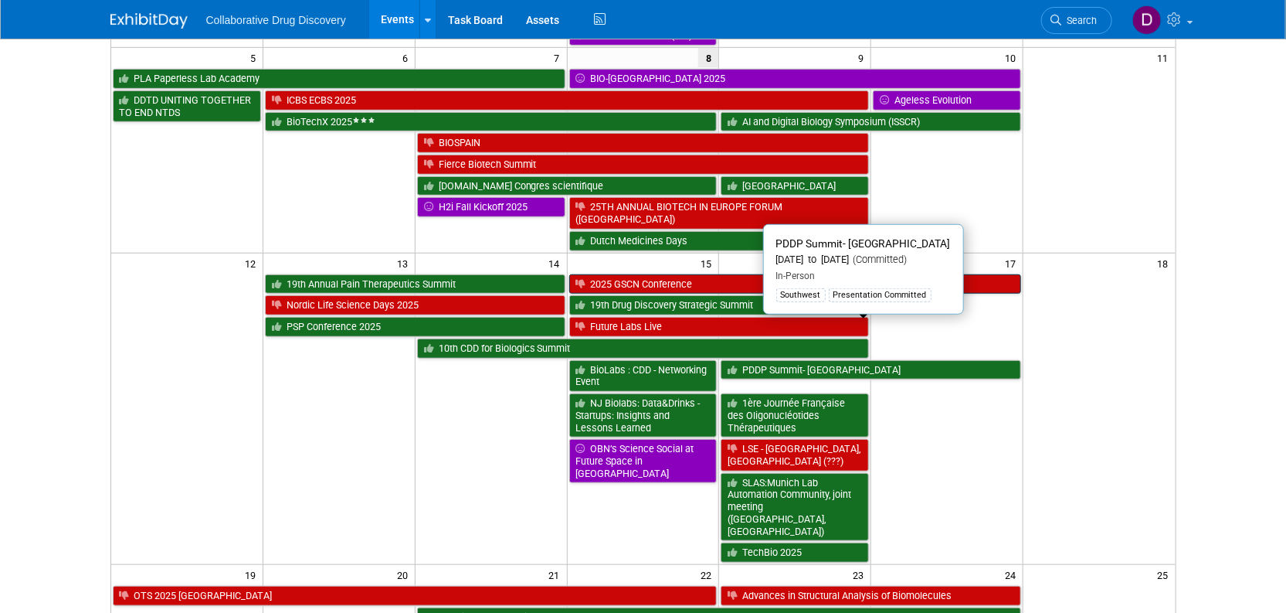
scroll to position [212, 0]
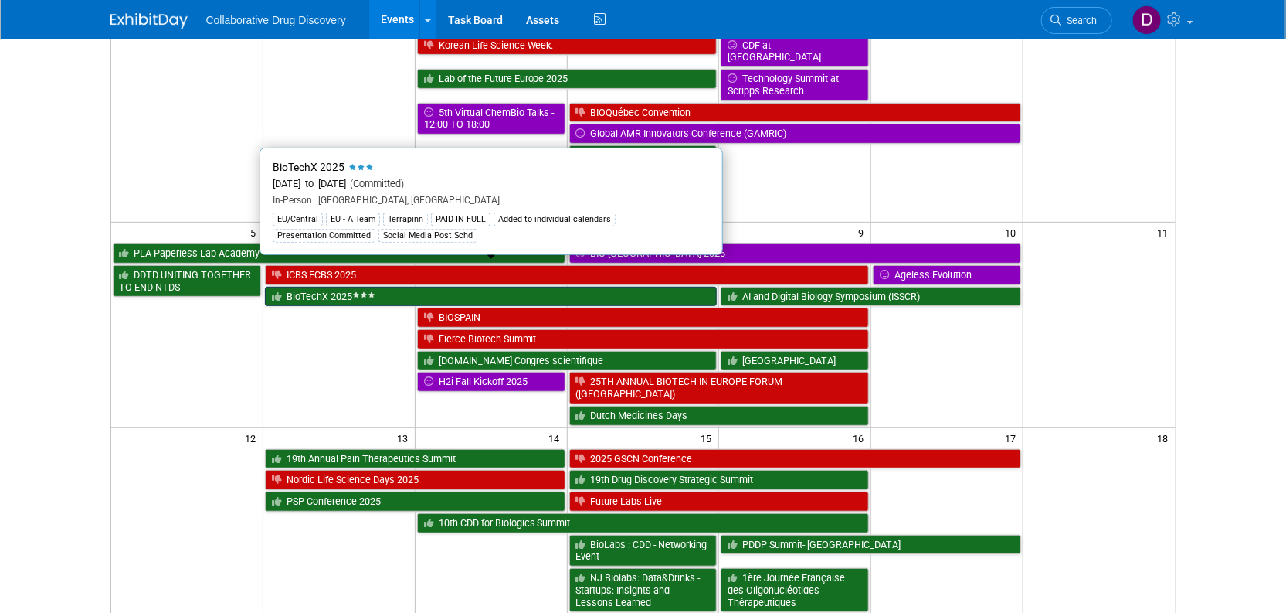
click at [351, 287] on link "BioTechX 2025" at bounding box center [491, 297] width 453 height 20
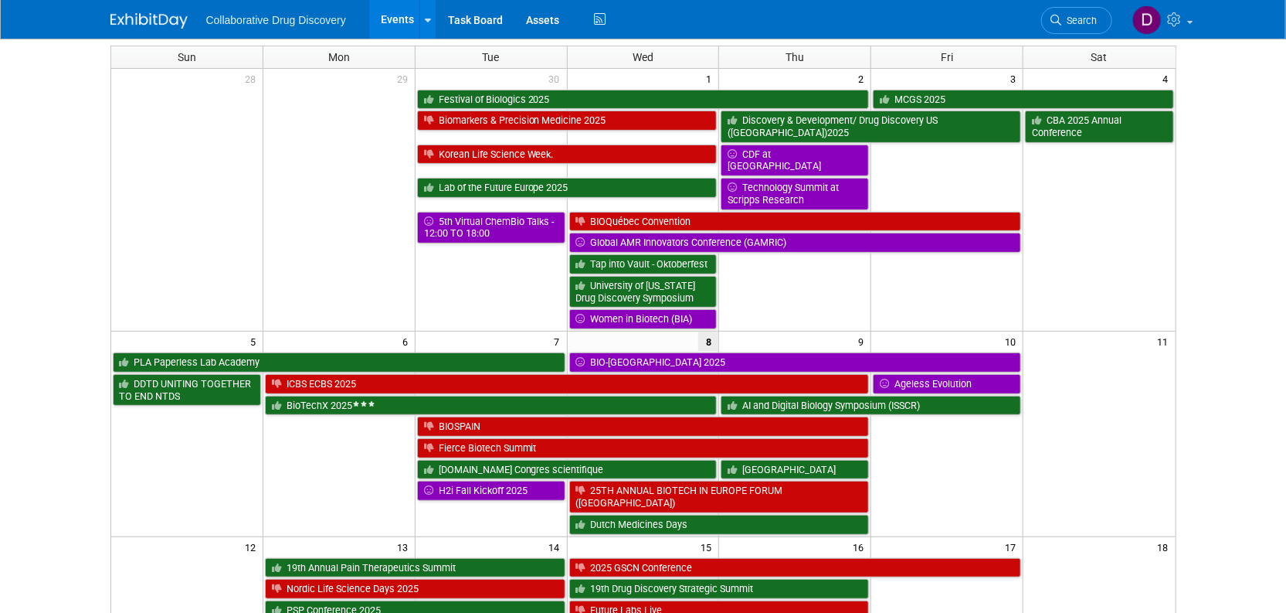
scroll to position [93, 0]
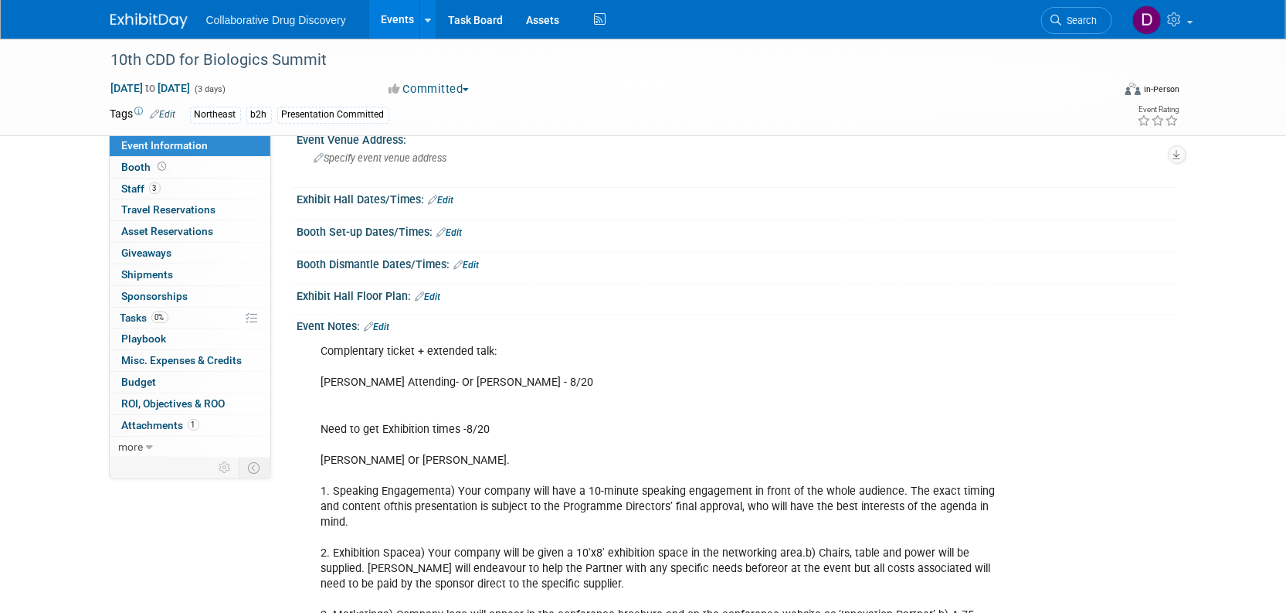
scroll to position [580, 0]
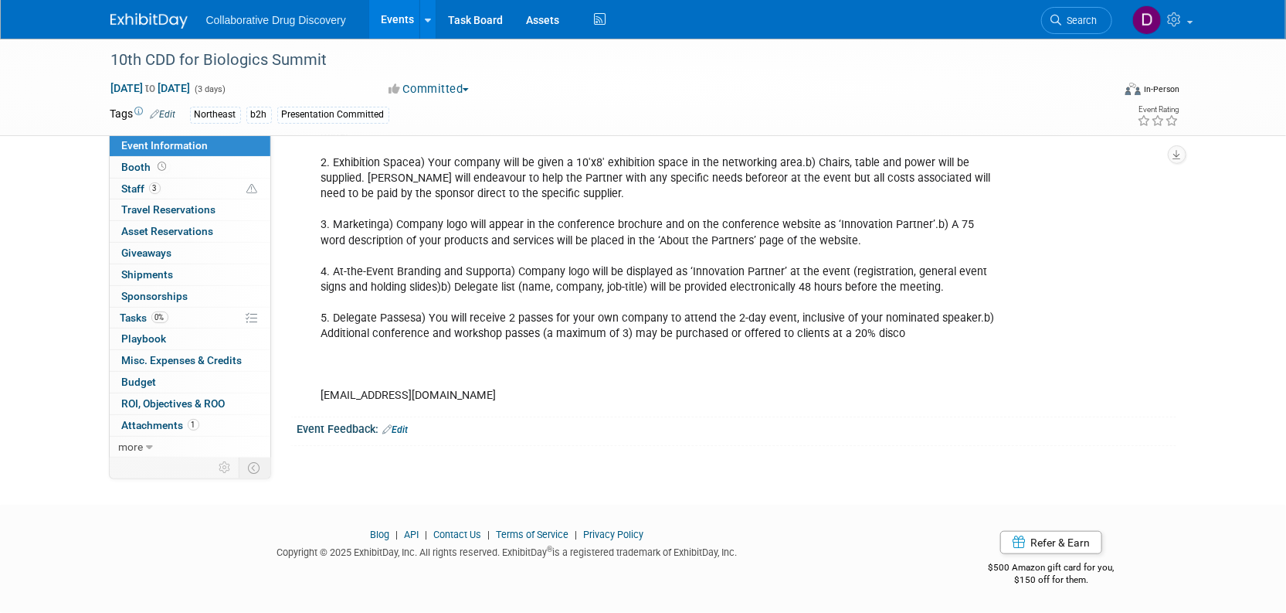
click at [409, 424] on link "Edit" at bounding box center [395, 429] width 25 height 11
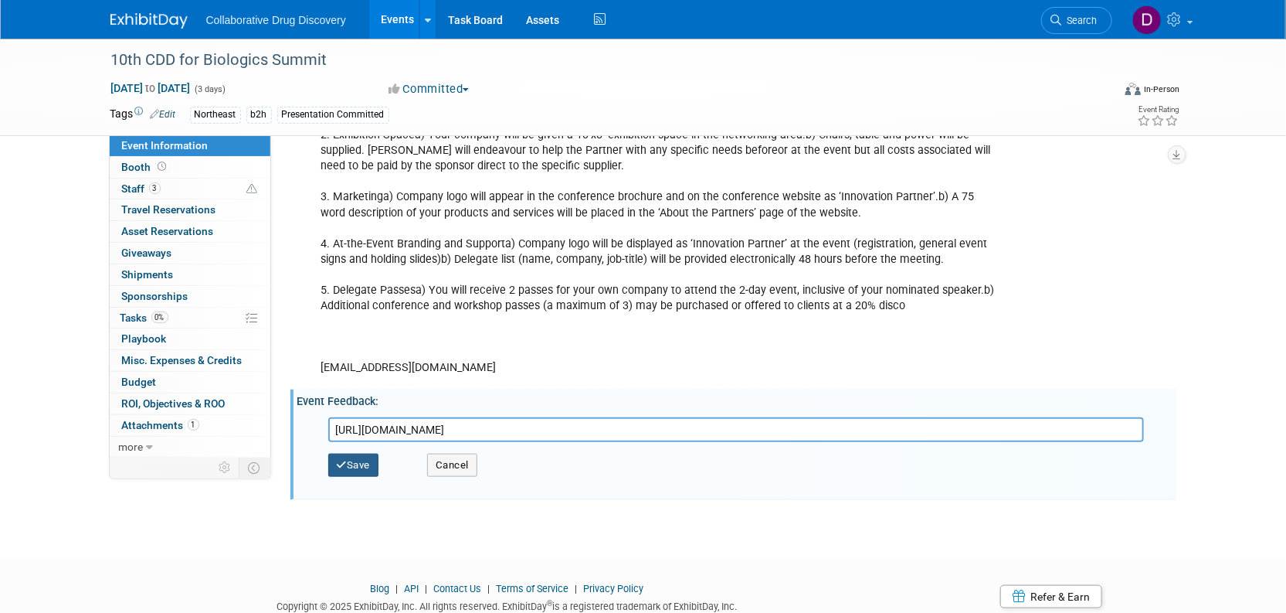
type input "https://docs.google.com/forms/d/1XESFYUGg094xc3SziOJvSaKXLL5AySN9BOqEL5qcmhg/ed…"
click at [364, 477] on button "Save" at bounding box center [353, 464] width 51 height 23
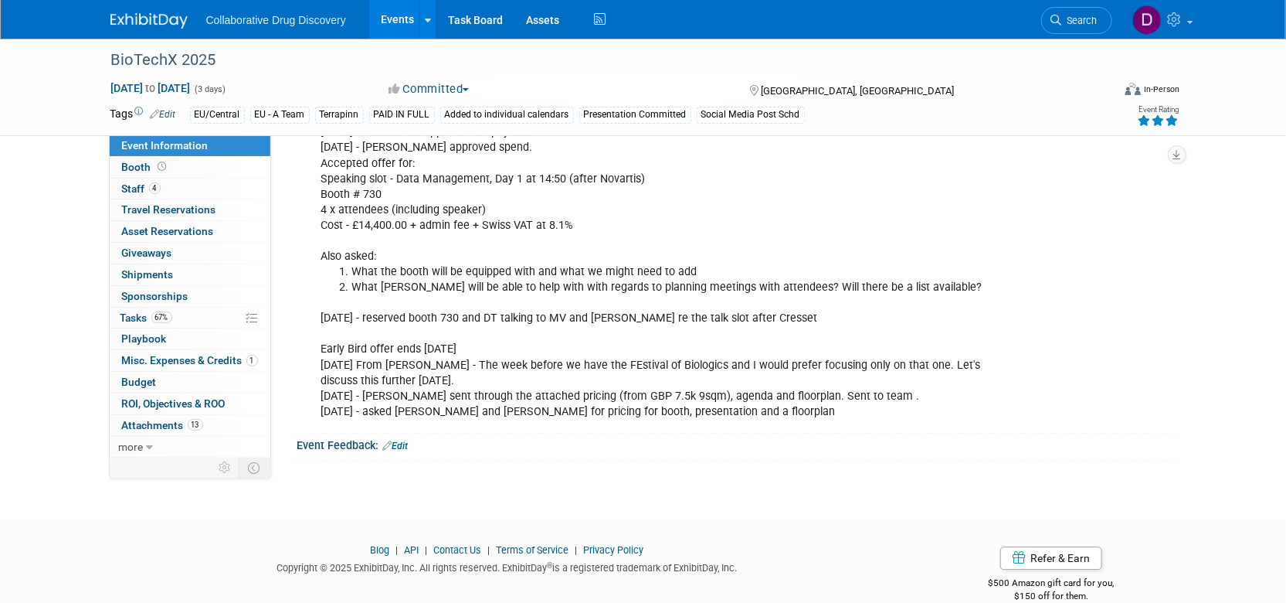
scroll to position [1862, 0]
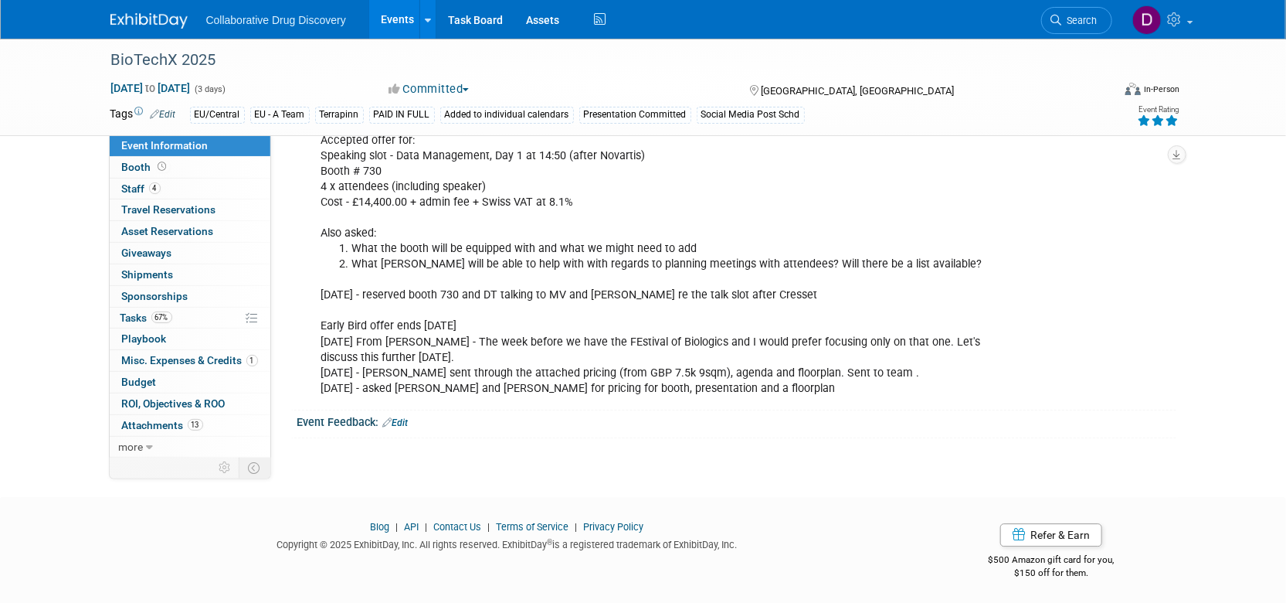
click at [401, 412] on div "Event Feedback: Edit" at bounding box center [736, 420] width 879 height 20
click at [402, 420] on link "Edit" at bounding box center [395, 422] width 25 height 11
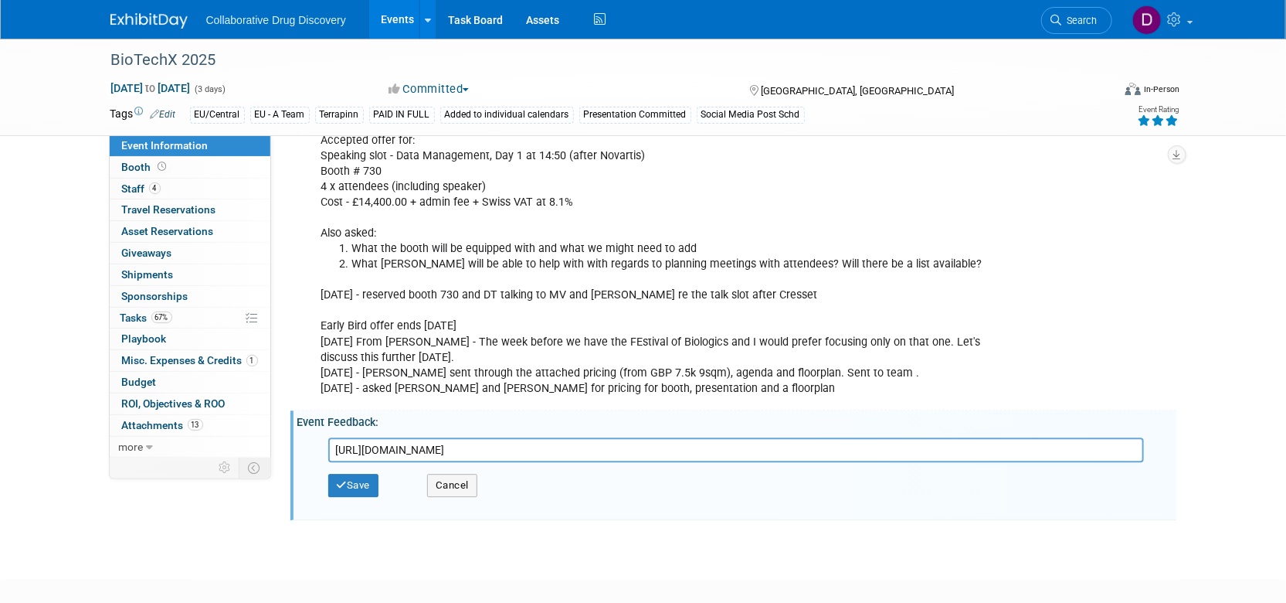
type input "[URL][DOMAIN_NAME]"
click at [368, 470] on div "Save Cancel" at bounding box center [740, 485] width 824 height 46
click at [366, 478] on button "Save" at bounding box center [353, 485] width 51 height 23
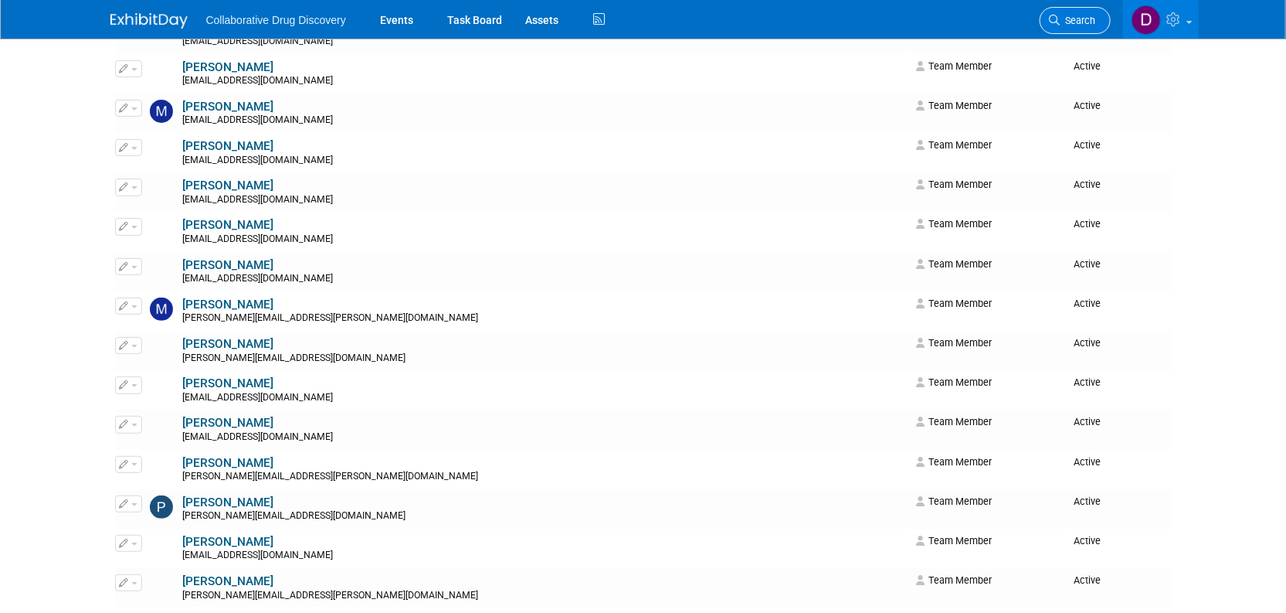
click at [1069, 25] on span "Search" at bounding box center [1079, 21] width 36 height 12
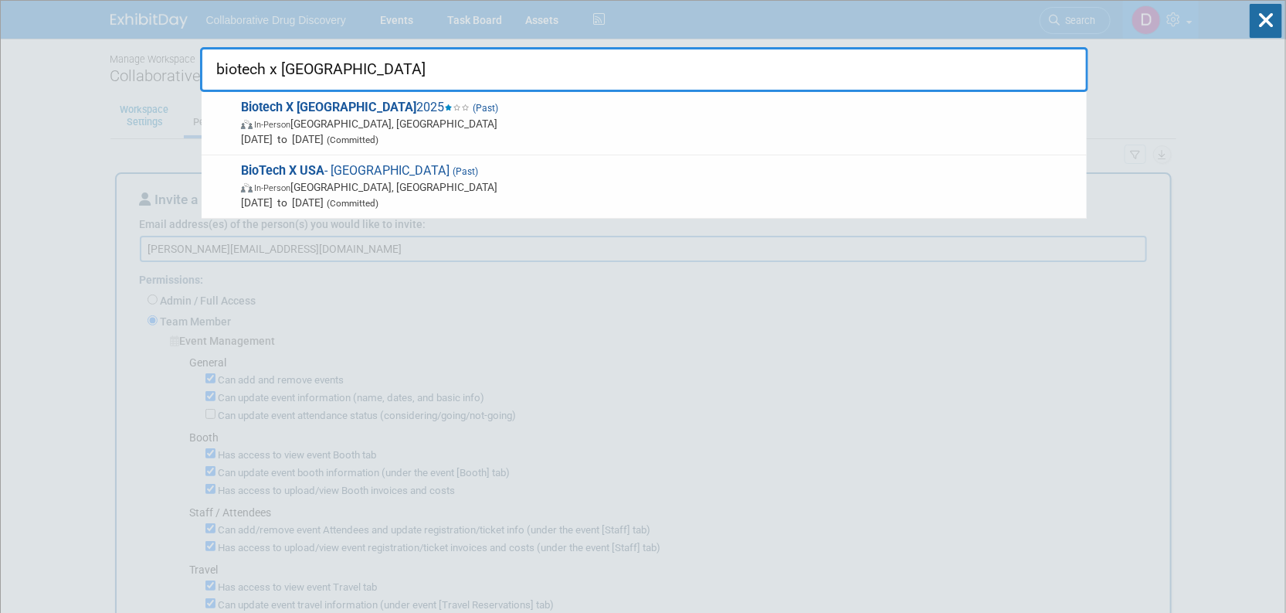
click at [321, 70] on input "biotech x [GEOGRAPHIC_DATA]" at bounding box center [644, 69] width 888 height 45
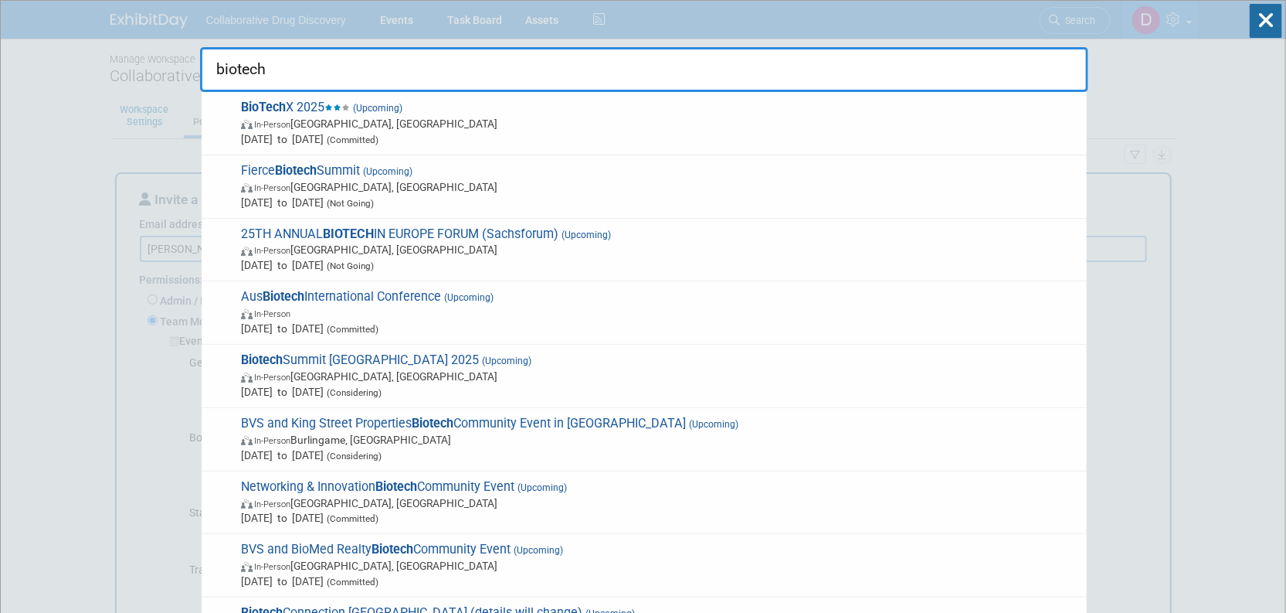
type input "biotech"
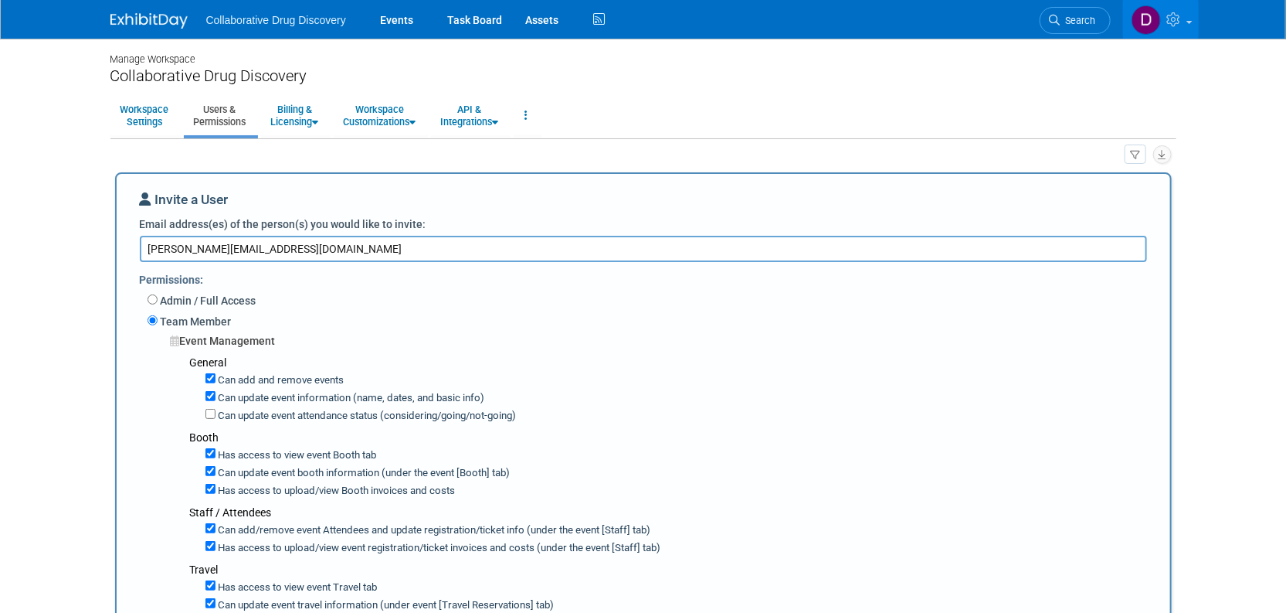
click at [153, 8] on link at bounding box center [158, 13] width 96 height 12
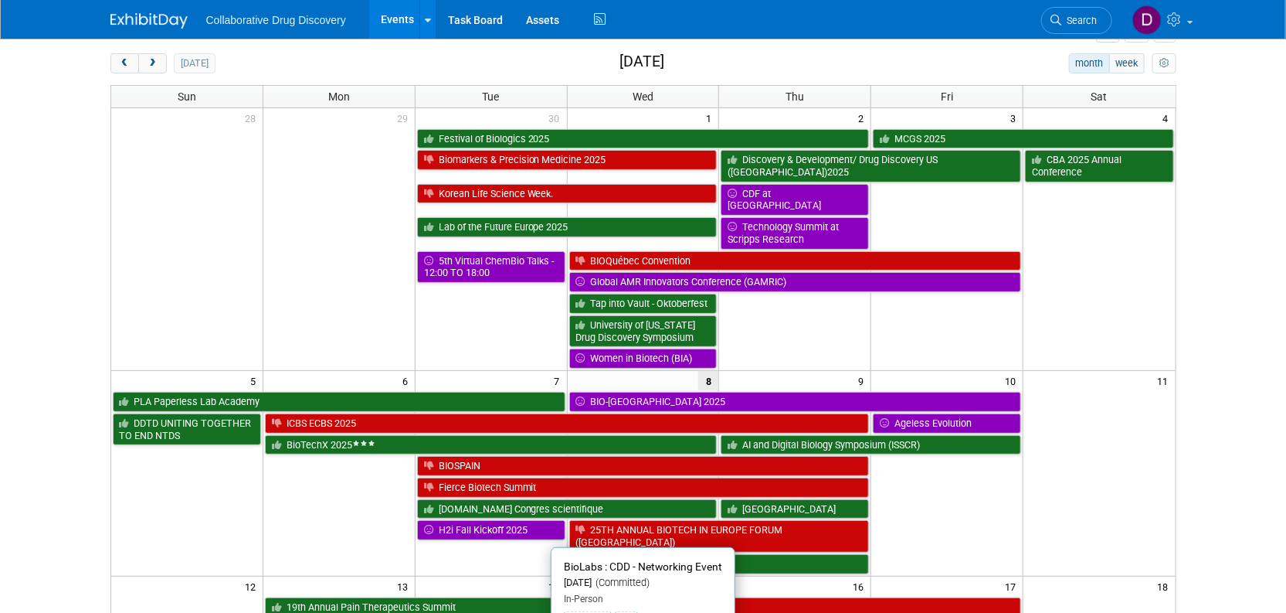
scroll to position [196, 0]
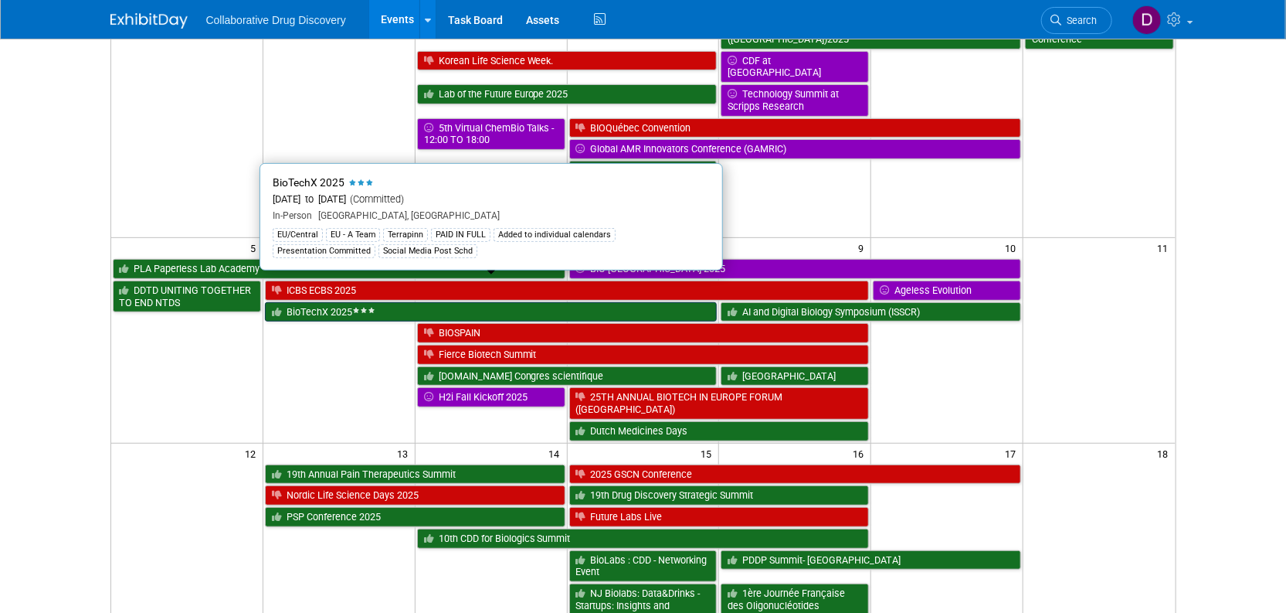
click at [324, 302] on link "BioTechX 2025" at bounding box center [491, 312] width 453 height 20
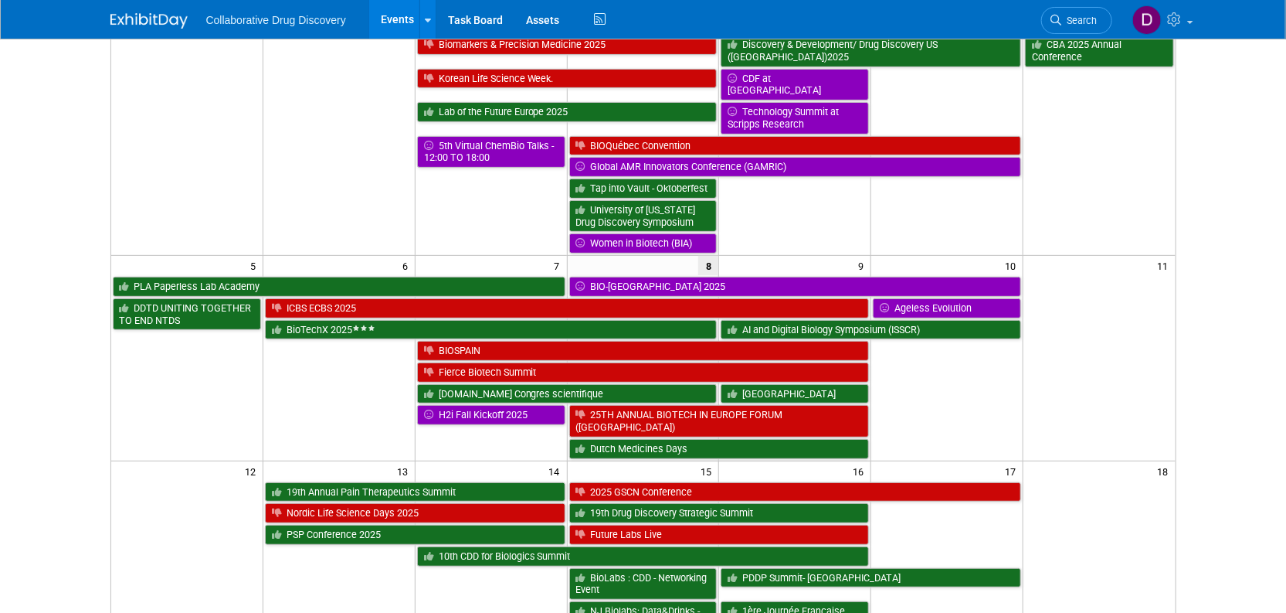
scroll to position [124, 0]
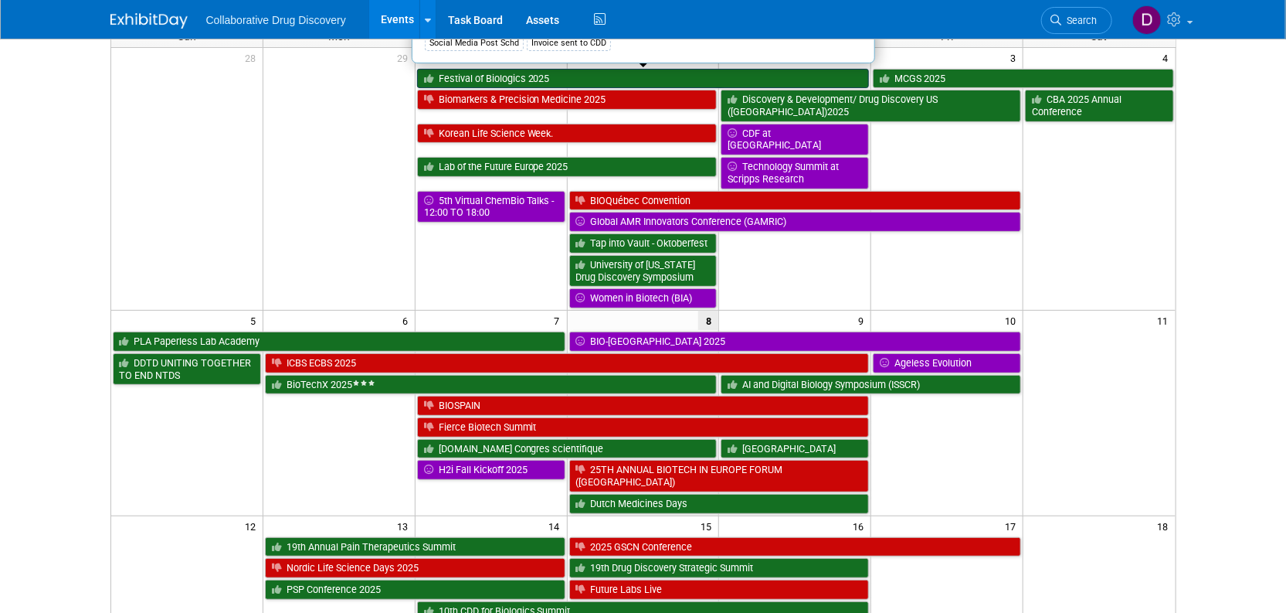
click at [592, 83] on link "Festival of Biologics 2025" at bounding box center [643, 79] width 453 height 20
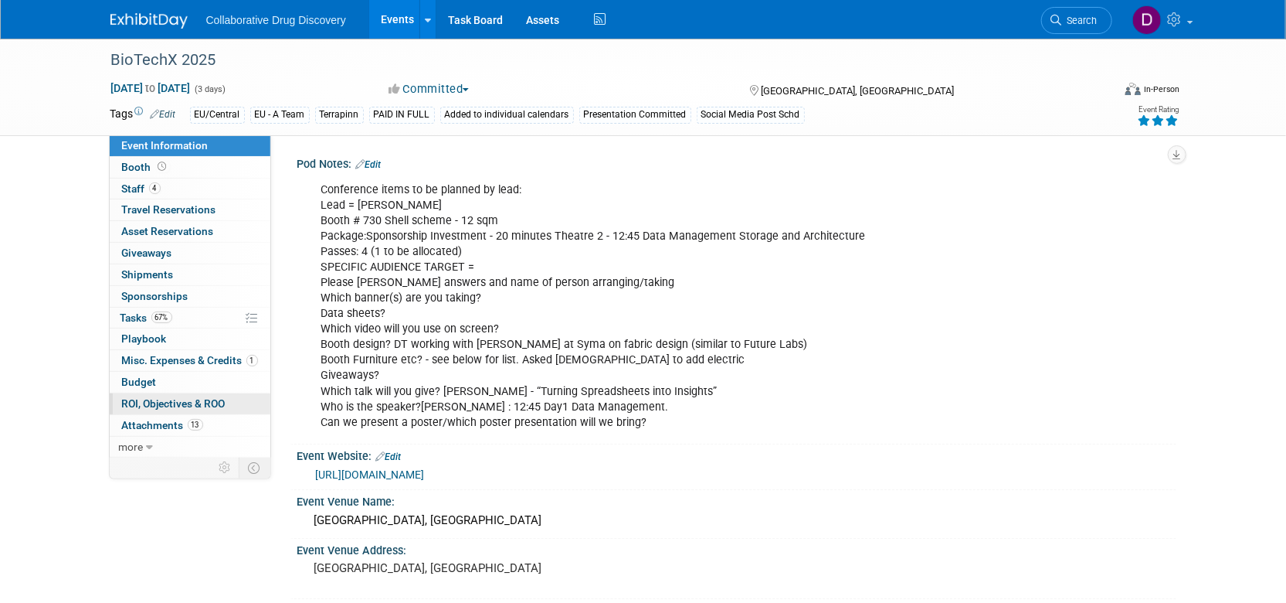
scroll to position [18, 0]
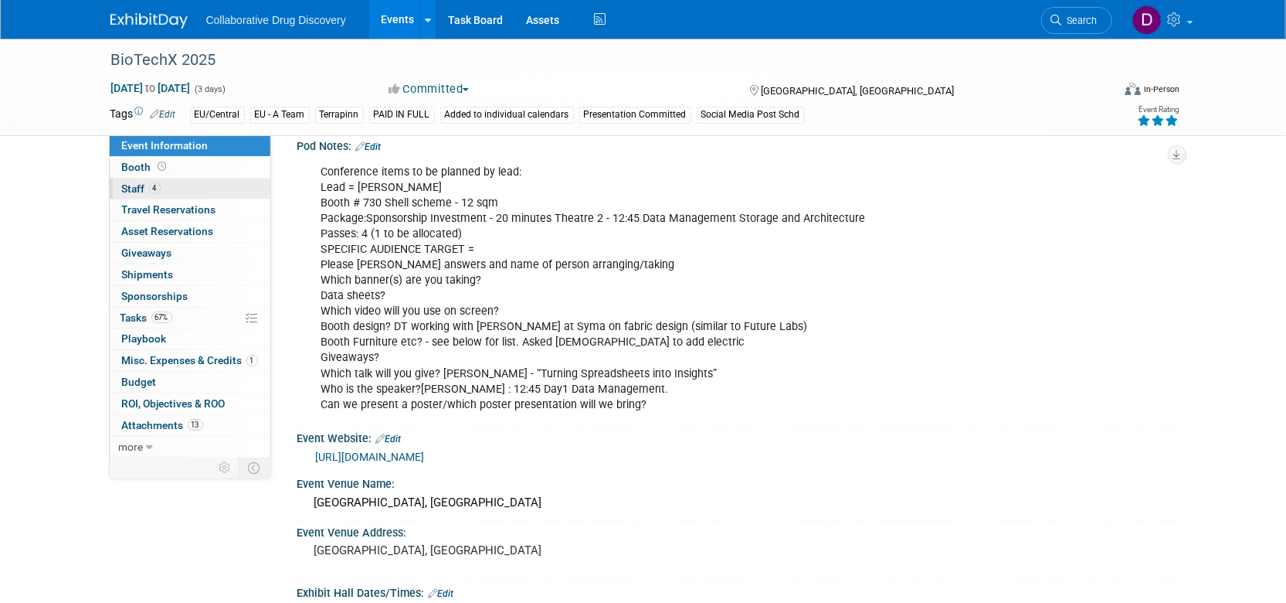
click at [178, 183] on link "4 Staff 4" at bounding box center [190, 188] width 161 height 21
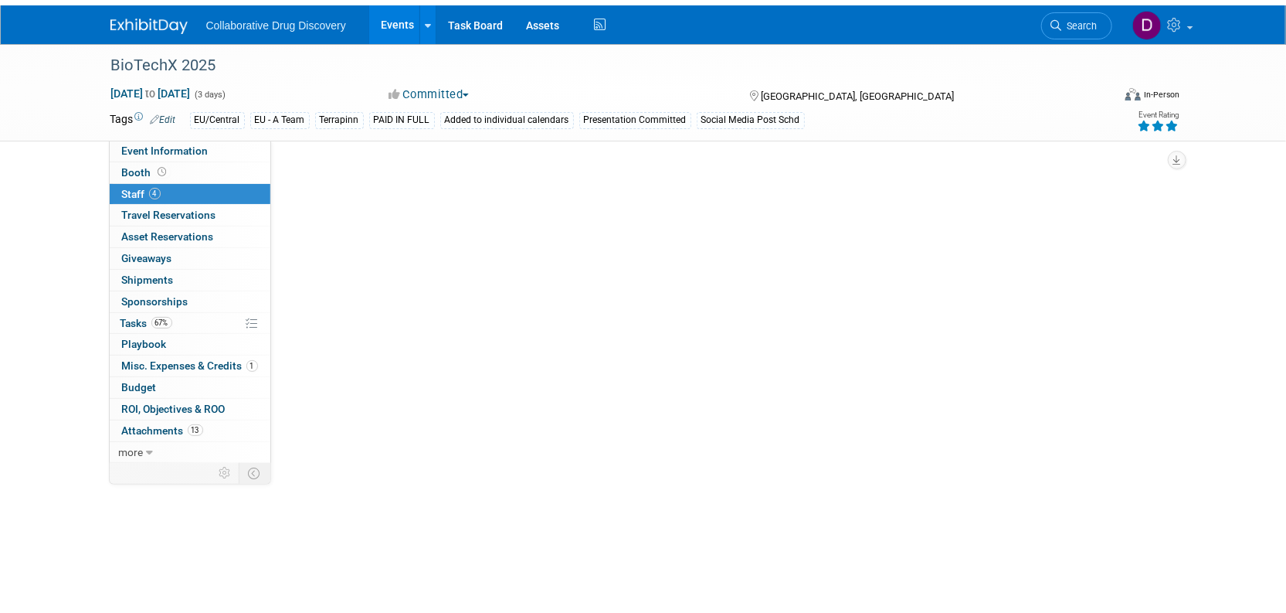
scroll to position [0, 0]
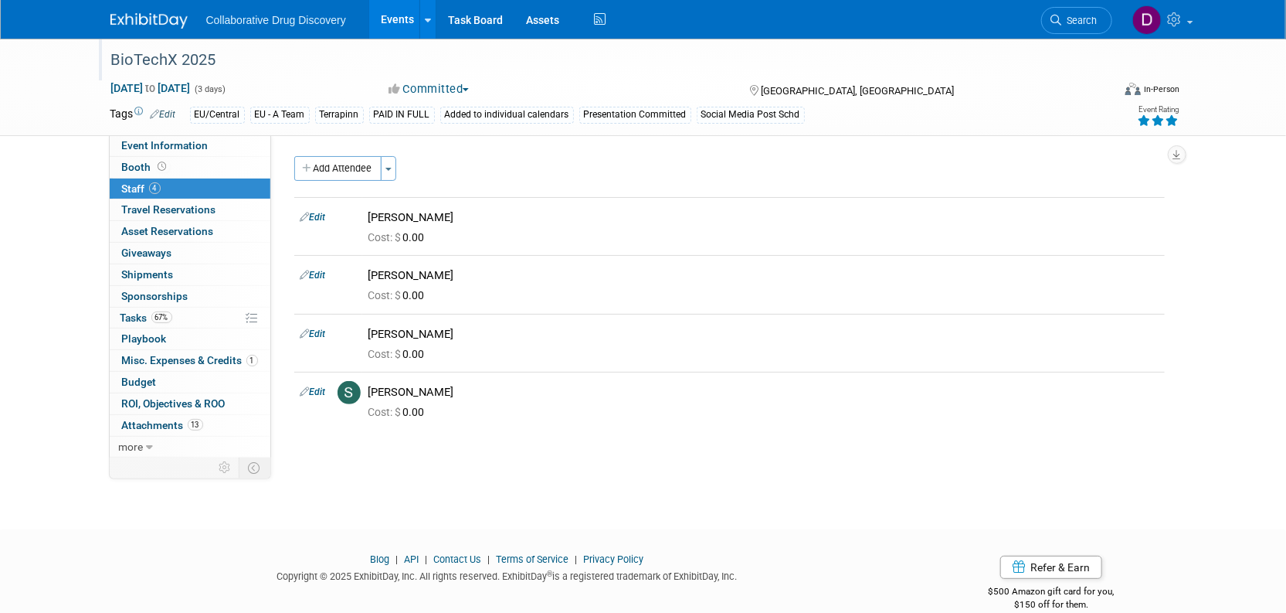
click at [195, 63] on div "BioTechX 2025" at bounding box center [597, 60] width 983 height 28
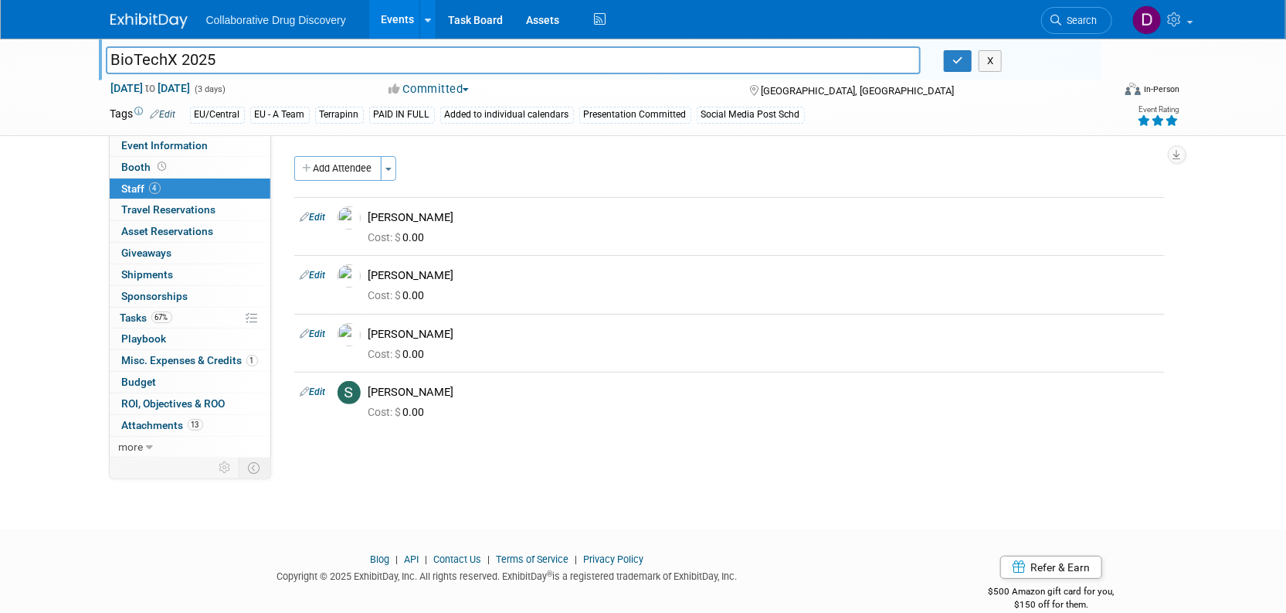
click at [195, 63] on input "BioTechX 2025" at bounding box center [514, 59] width 816 height 27
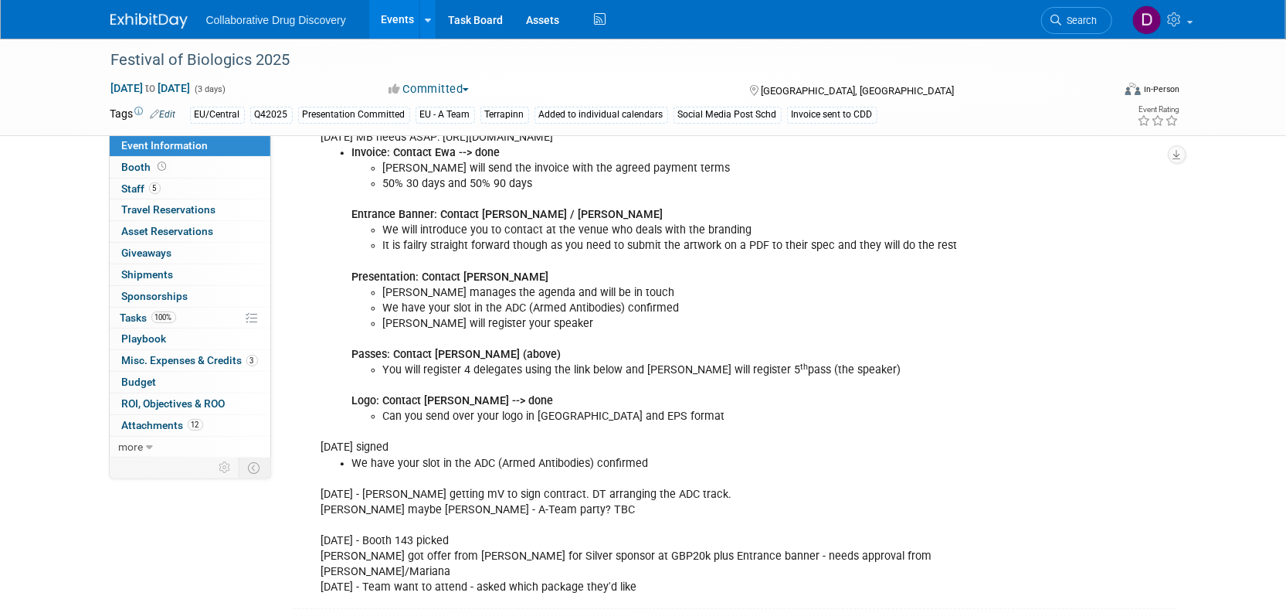
scroll to position [2086, 0]
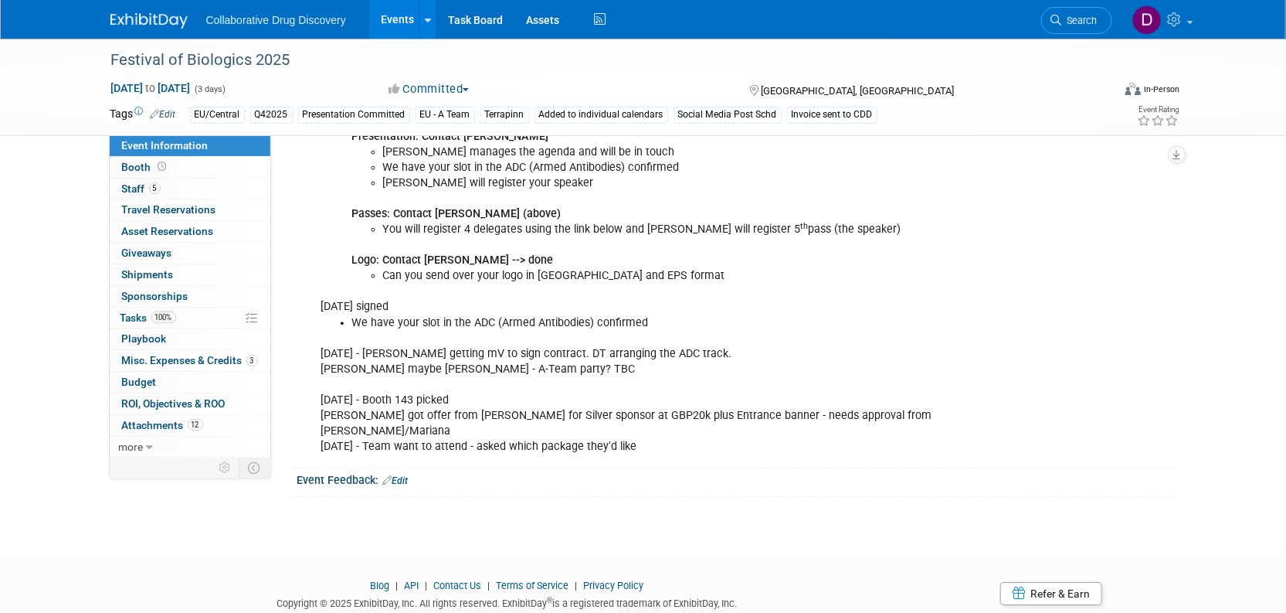
click at [388, 475] on link "Edit" at bounding box center [395, 480] width 25 height 11
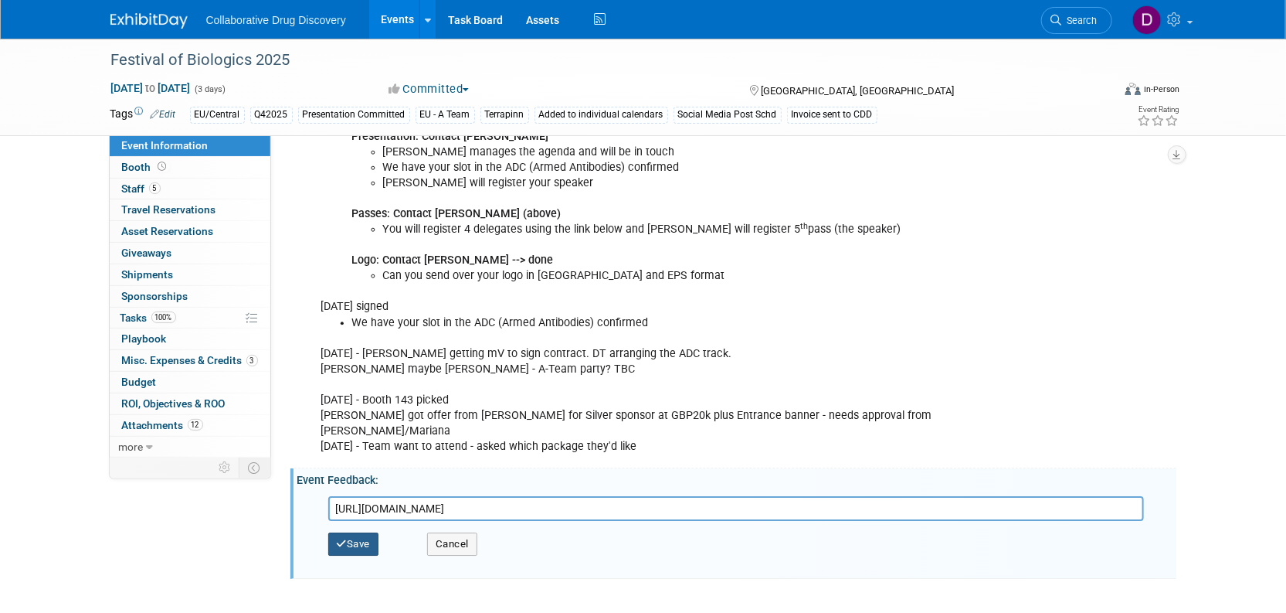
type input "[URL][DOMAIN_NAME]"
click at [370, 532] on button "Save" at bounding box center [353, 543] width 51 height 23
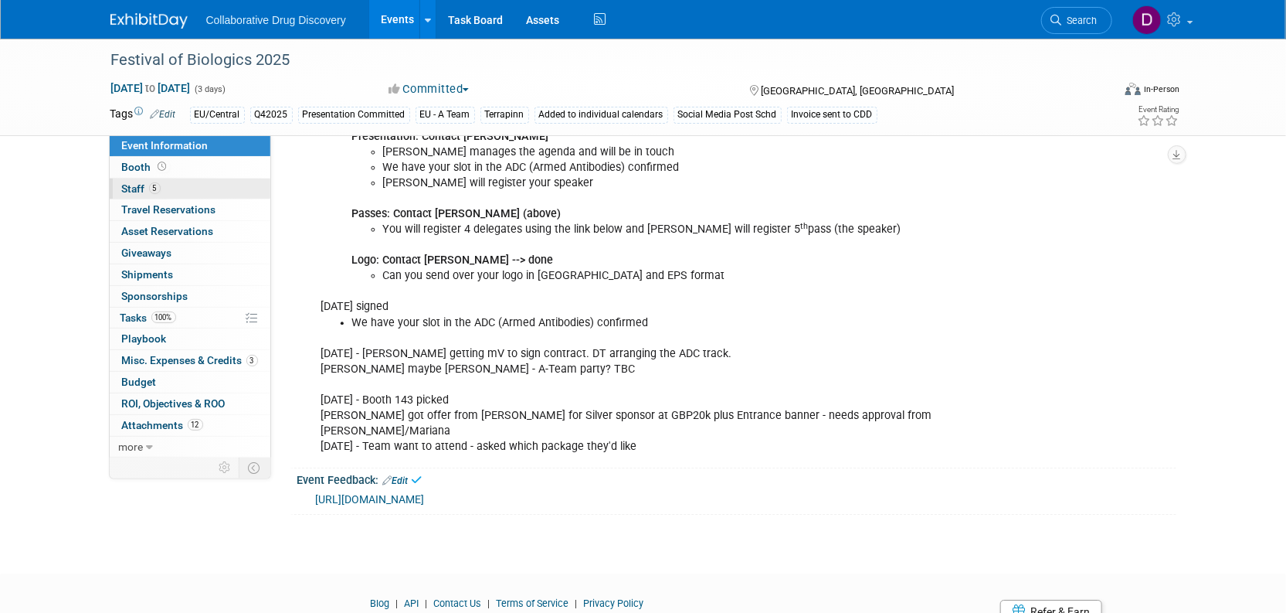
click at [168, 194] on link "5 Staff 5" at bounding box center [190, 188] width 161 height 21
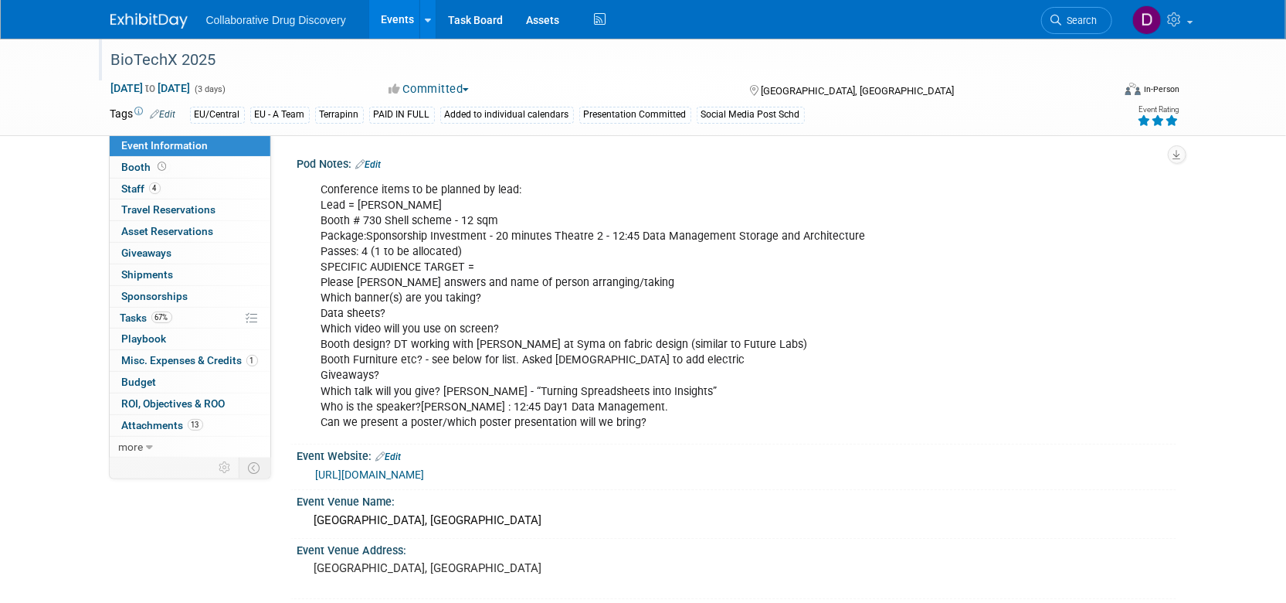
click at [165, 63] on div "BioTechX 2025" at bounding box center [597, 60] width 983 height 28
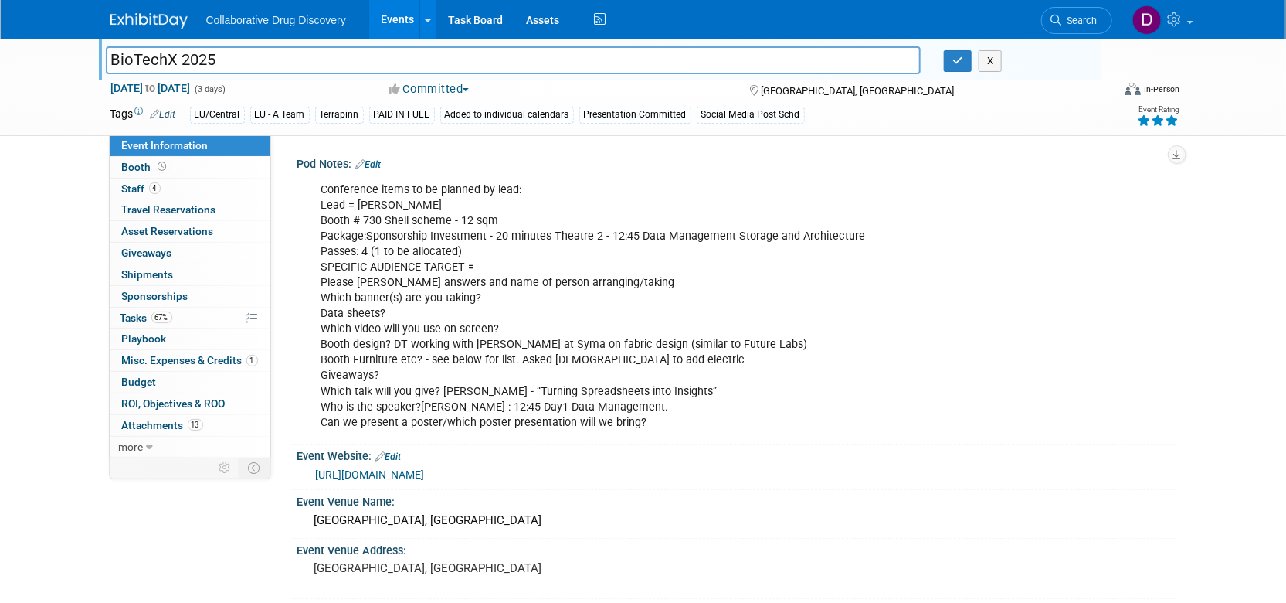
click at [165, 63] on input "BioTechX 2025" at bounding box center [514, 59] width 816 height 27
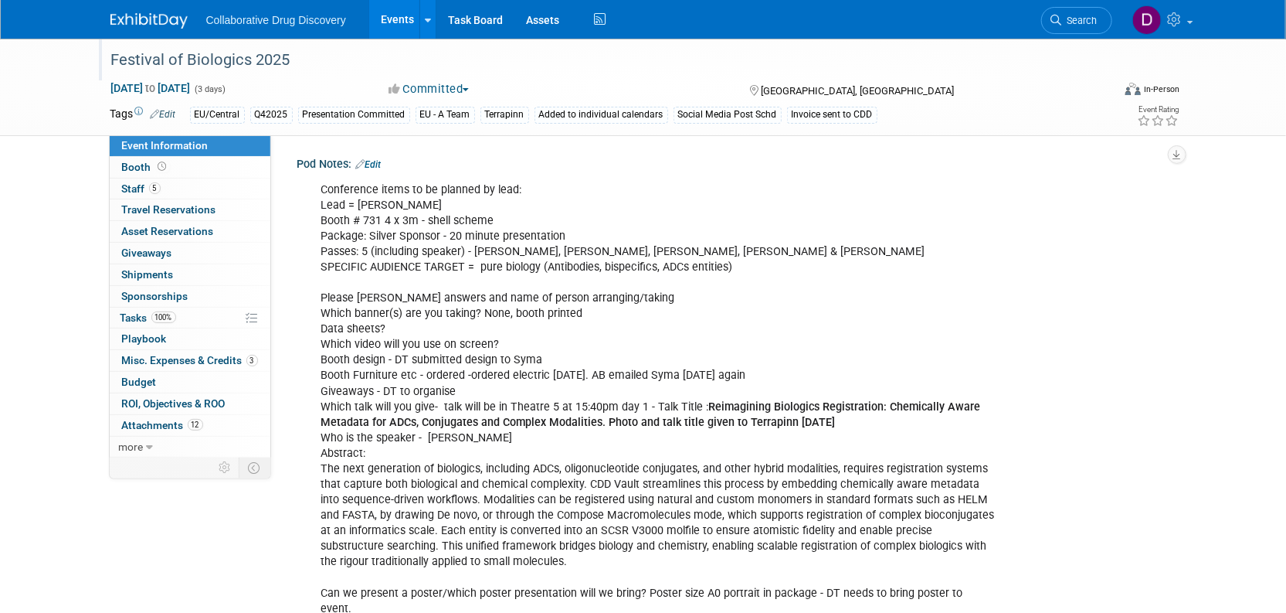
click at [195, 58] on div "Festival of Biologics 2025" at bounding box center [597, 60] width 983 height 28
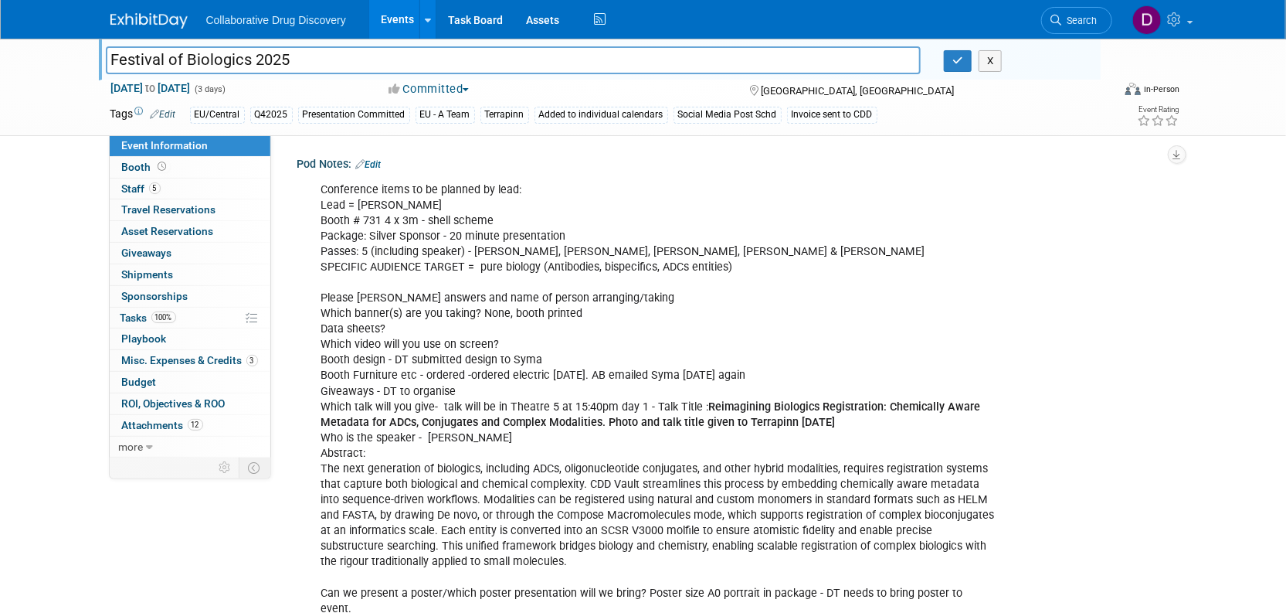
click at [195, 58] on input "Festival of Biologics 2025" at bounding box center [514, 59] width 816 height 27
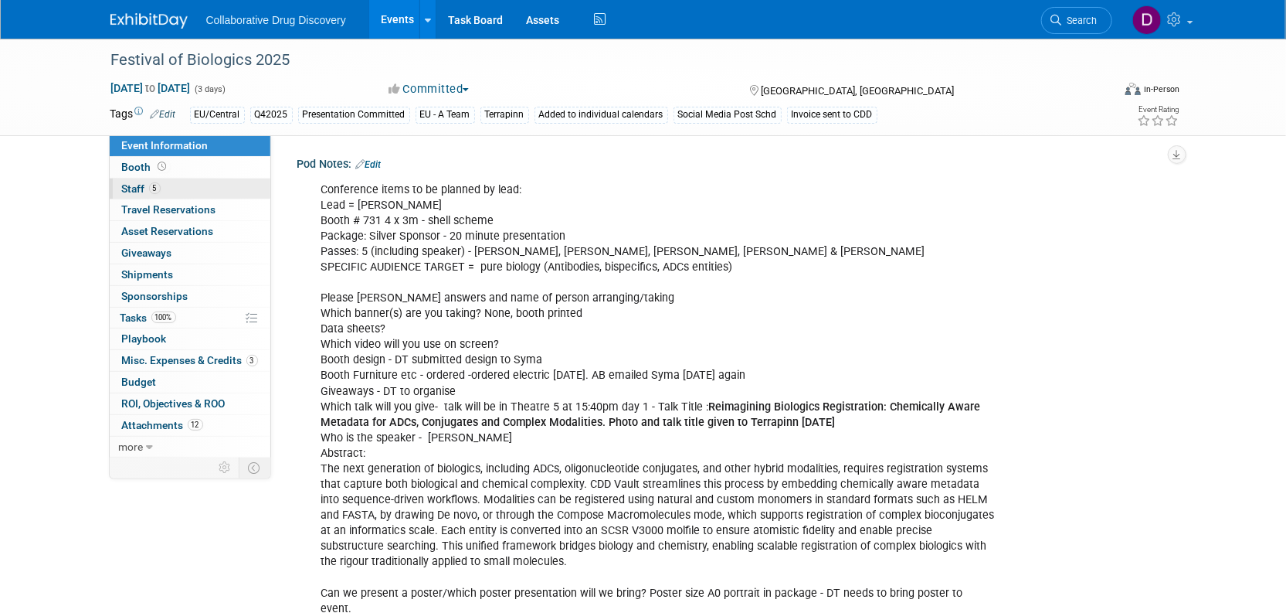
click at [154, 192] on span "5" at bounding box center [155, 188] width 12 height 12
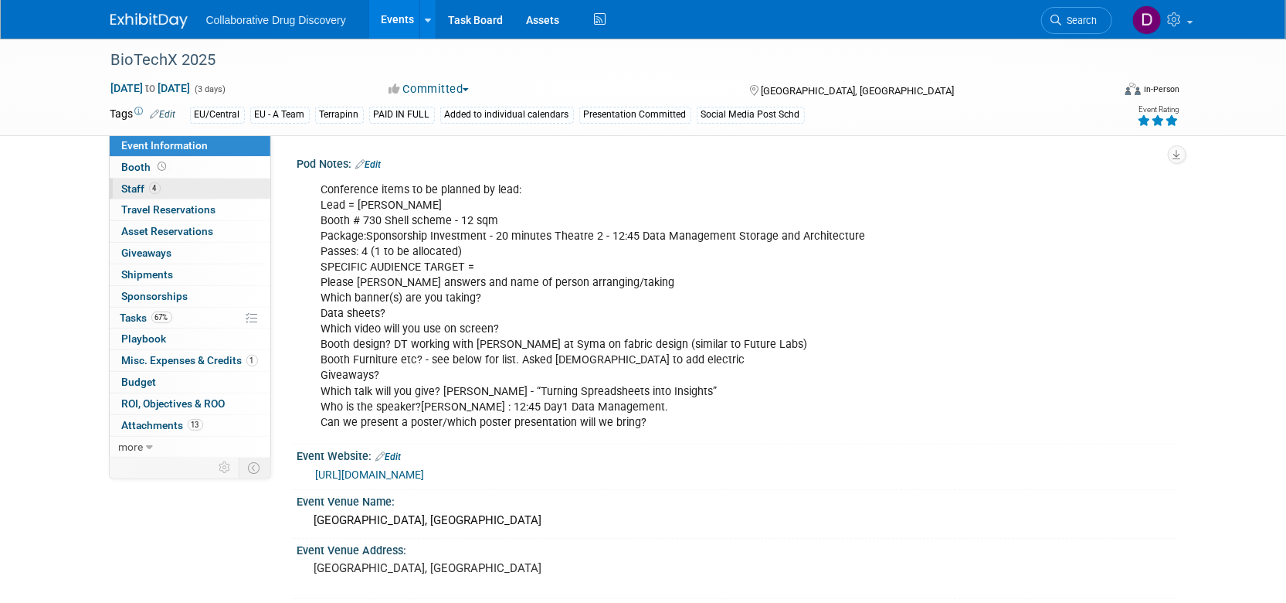
click at [130, 196] on link "4 Staff 4" at bounding box center [190, 188] width 161 height 21
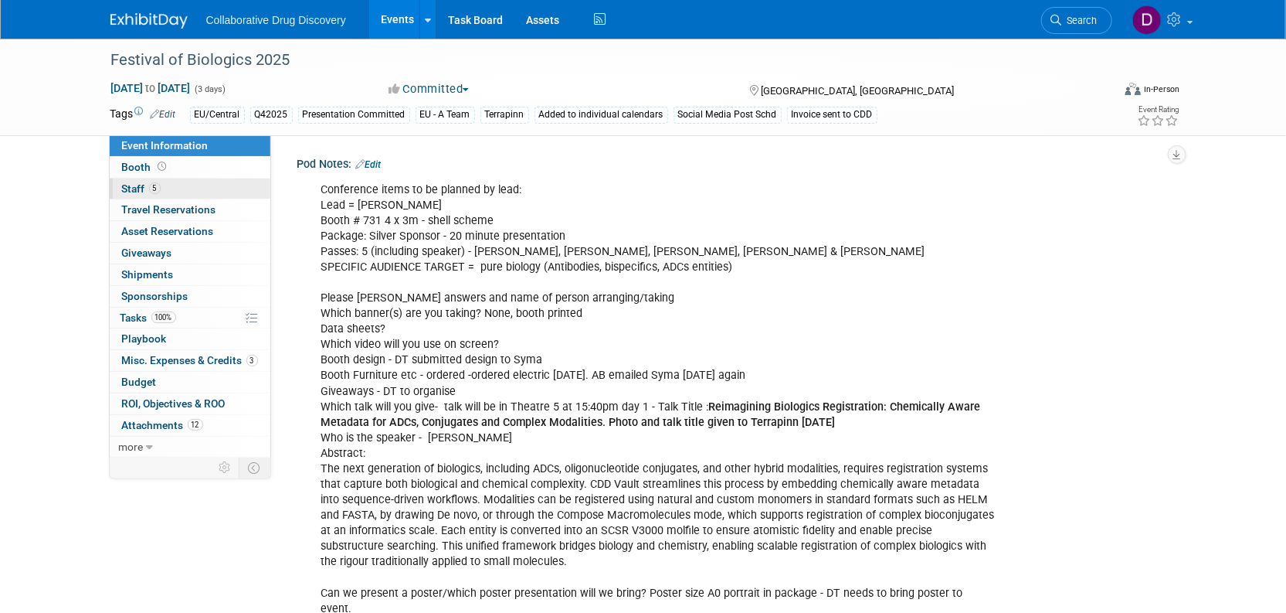
click at [141, 190] on span "Staff 5" at bounding box center [141, 188] width 39 height 12
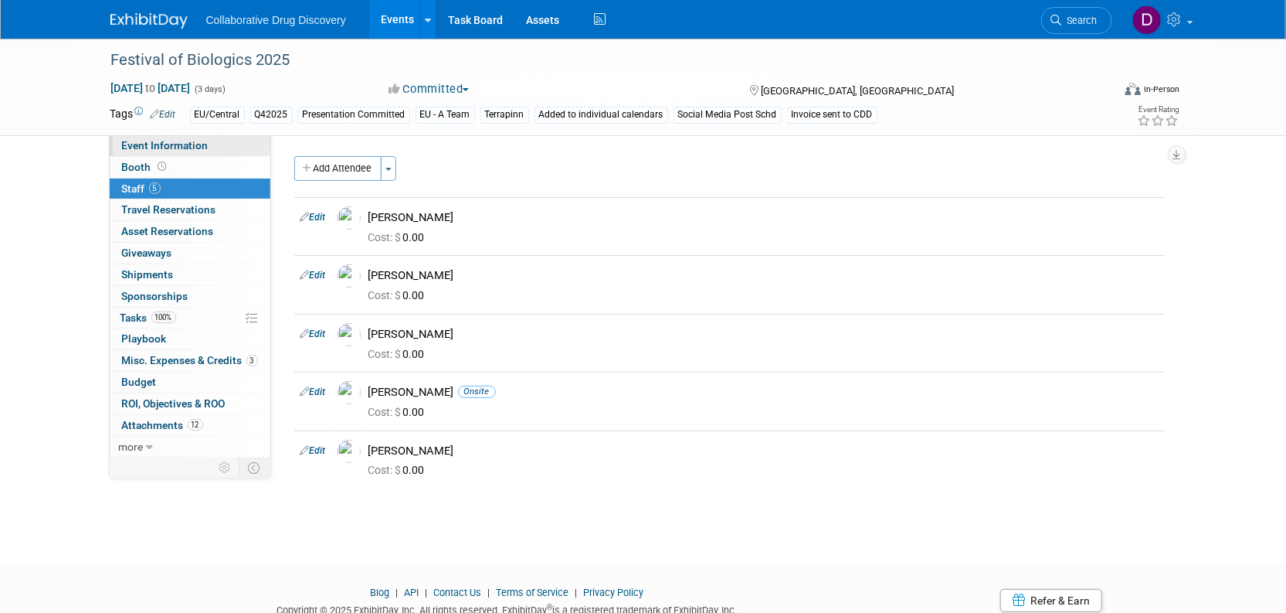
click at [163, 153] on link "Event Information" at bounding box center [190, 145] width 161 height 21
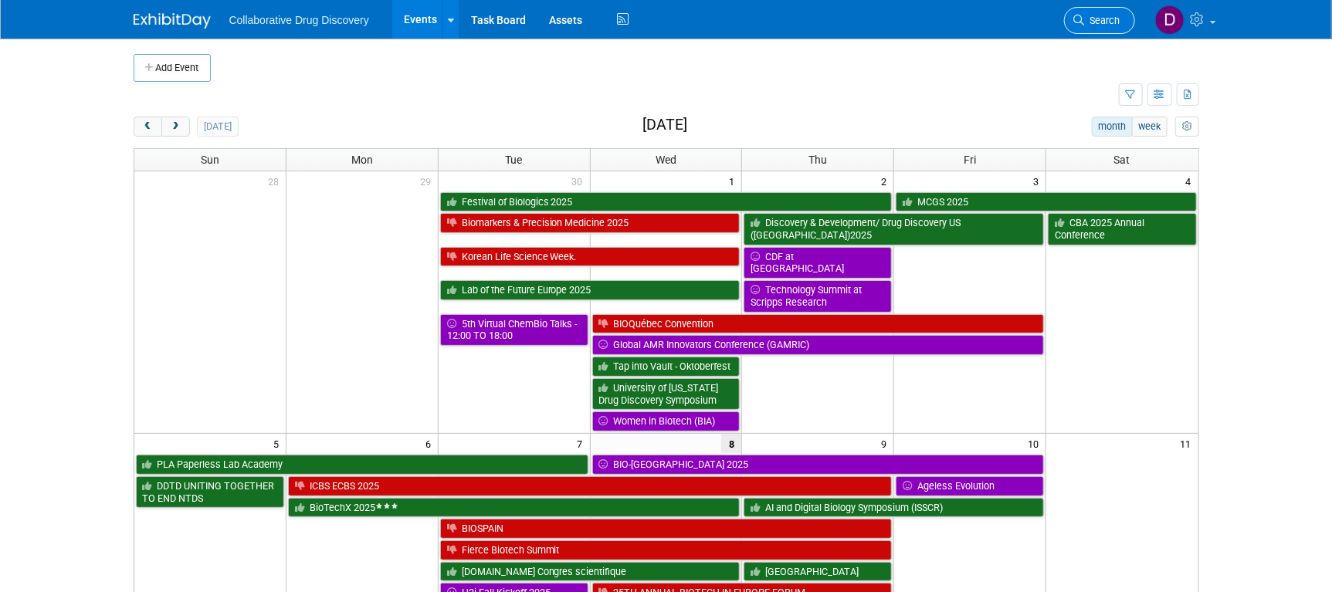
click at [1100, 17] on span "Search" at bounding box center [1103, 21] width 36 height 12
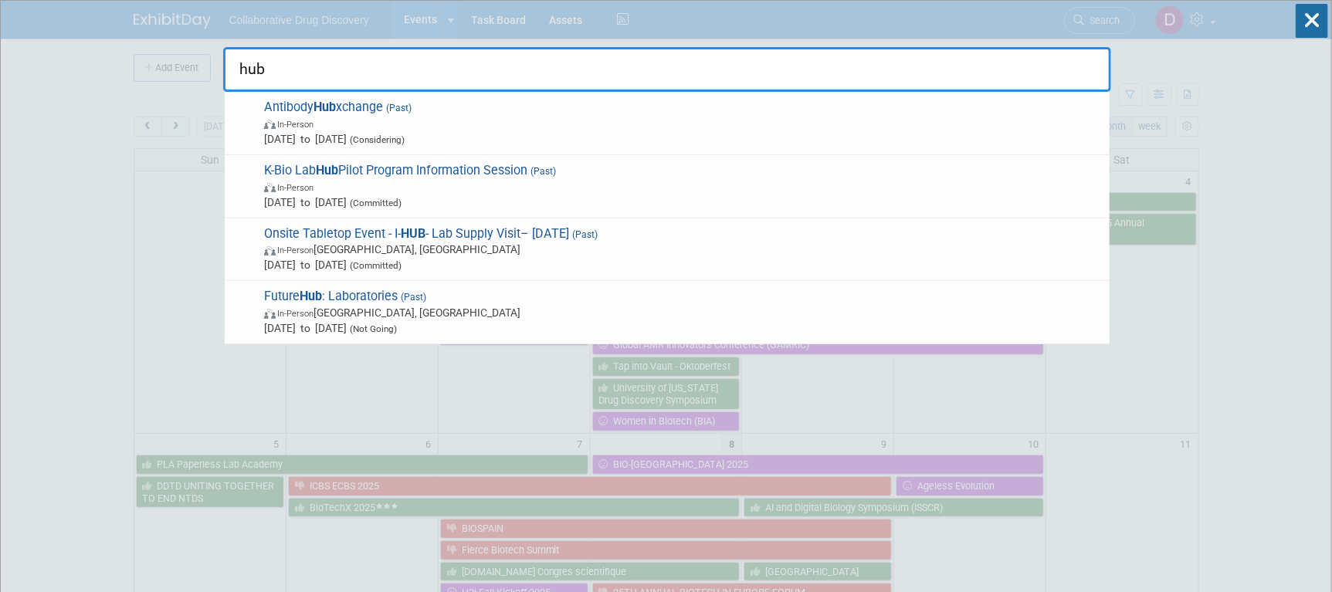
type input "hubx"
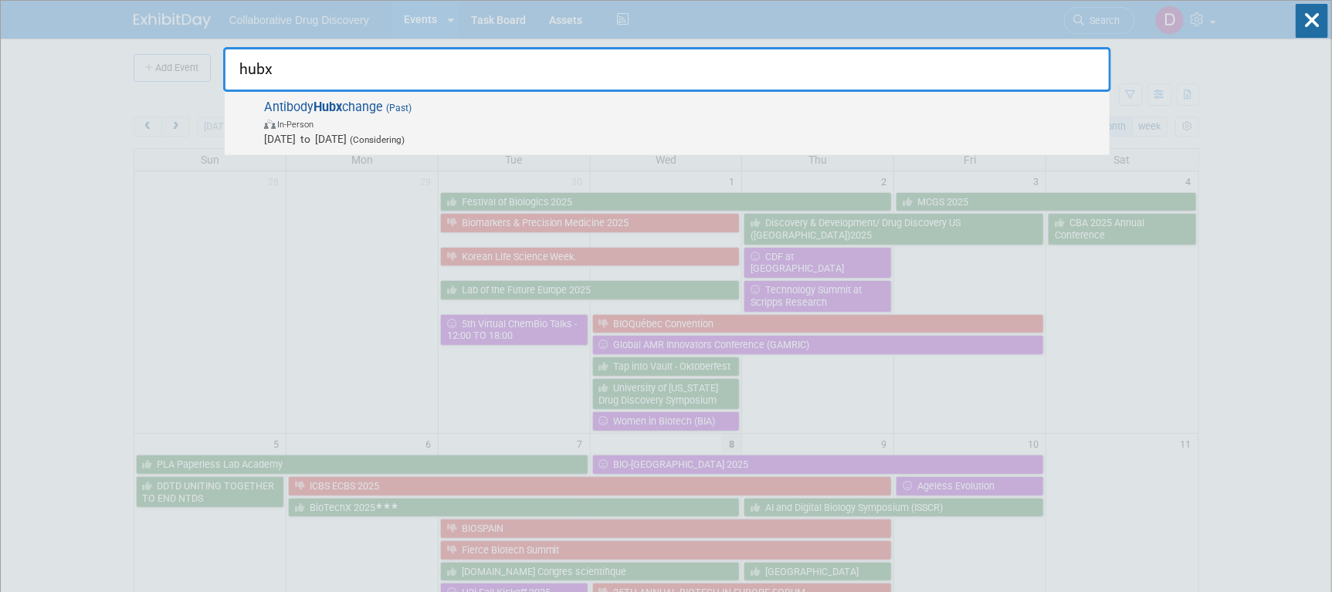
click at [563, 143] on span "[DATE] to [DATE] (Considering)" at bounding box center [683, 138] width 838 height 15
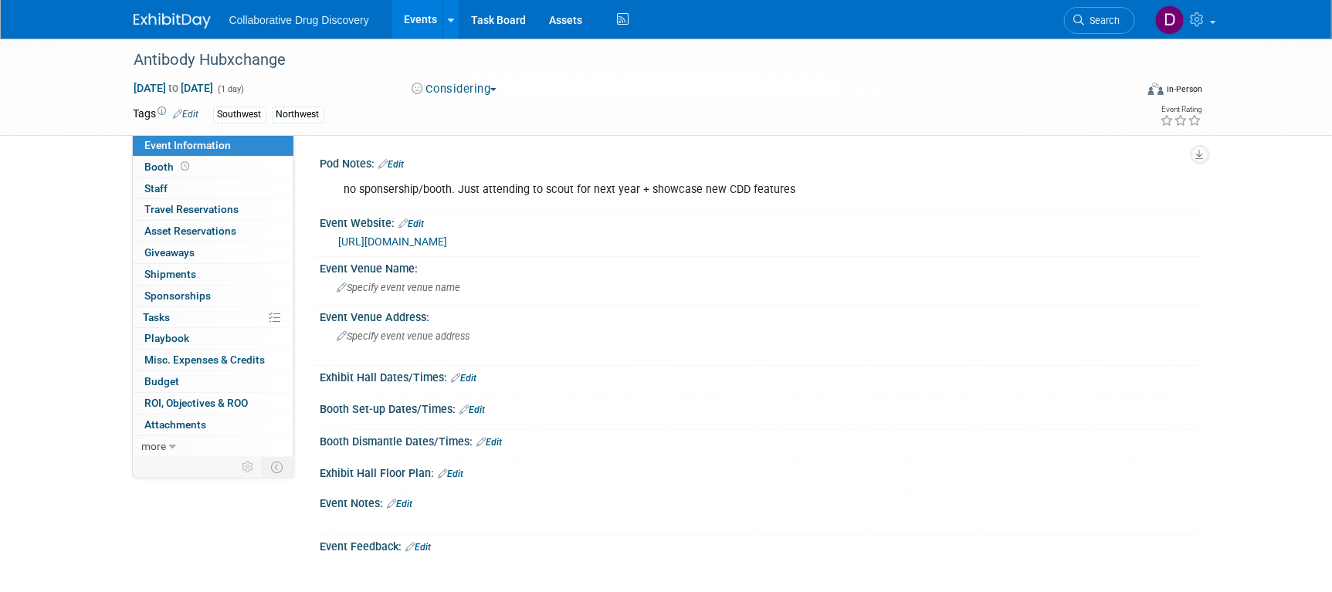
click at [448, 244] on link "[URL][DOMAIN_NAME]" at bounding box center [393, 242] width 109 height 12
